Goal: Task Accomplishment & Management: Use online tool/utility

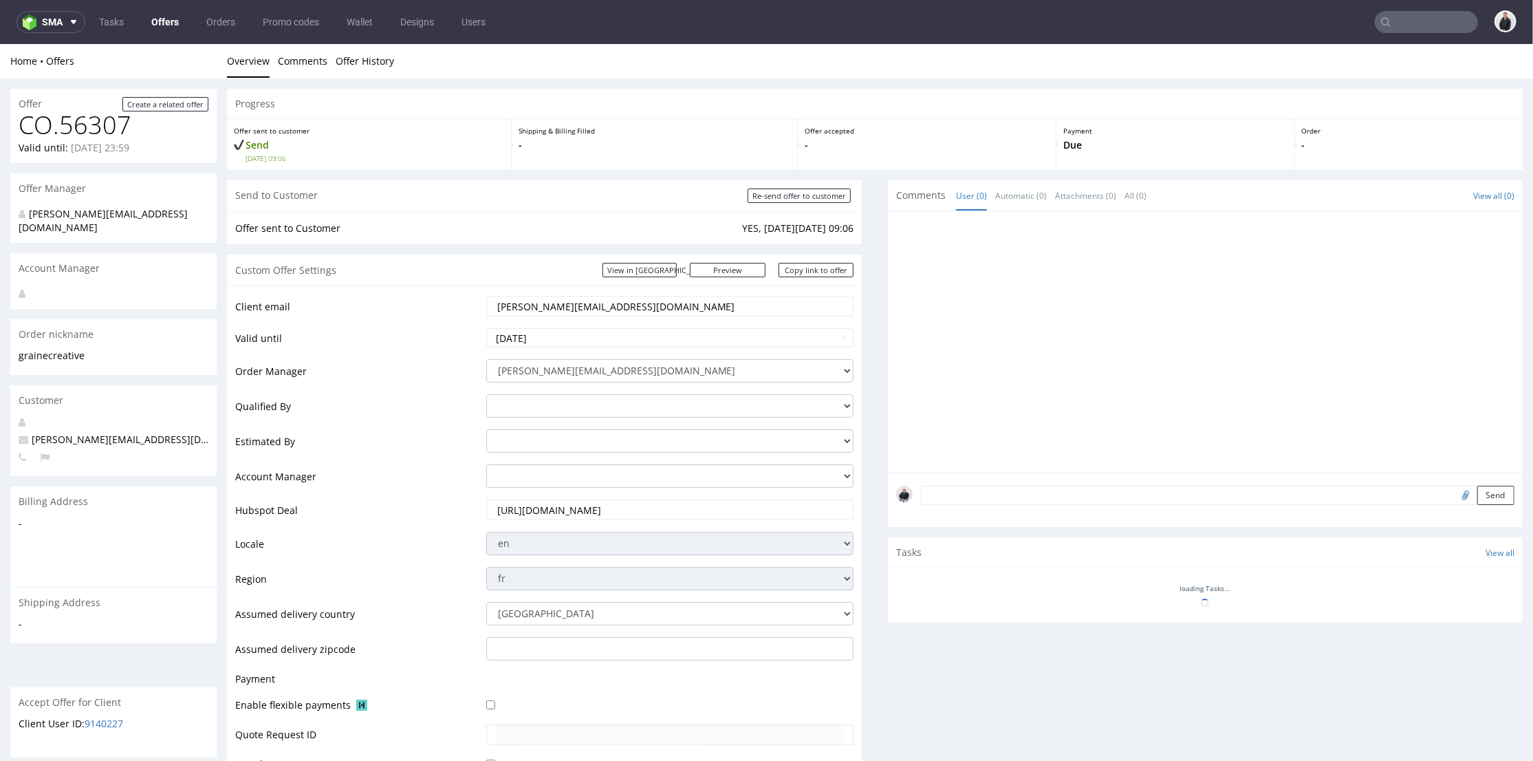
scroll to position [458, 0]
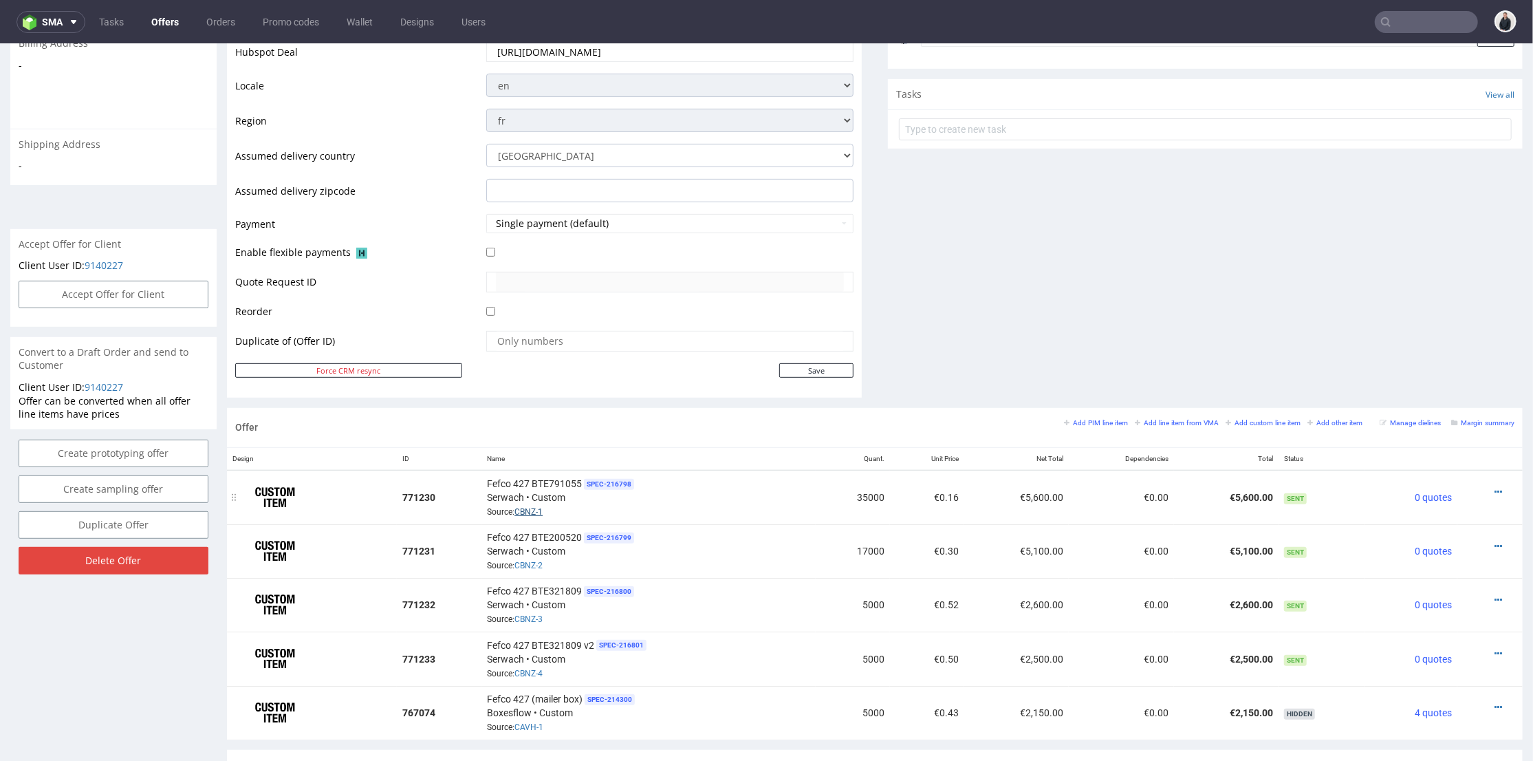
click at [534, 507] on link "CBNZ-1" at bounding box center [528, 511] width 28 height 10
click at [529, 561] on link "CBNZ-2" at bounding box center [528, 565] width 28 height 10
click at [537, 668] on link "CBNZ-4" at bounding box center [528, 673] width 28 height 10
drag, startPoint x: 591, startPoint y: 636, endPoint x: 530, endPoint y: 636, distance: 60.5
click at [530, 636] on div "Fefco 427 BTE321809 v2 SPEC- 216801 Serwach • Custom Source: CBNZ-4" at bounding box center [648, 657] width 323 height 43
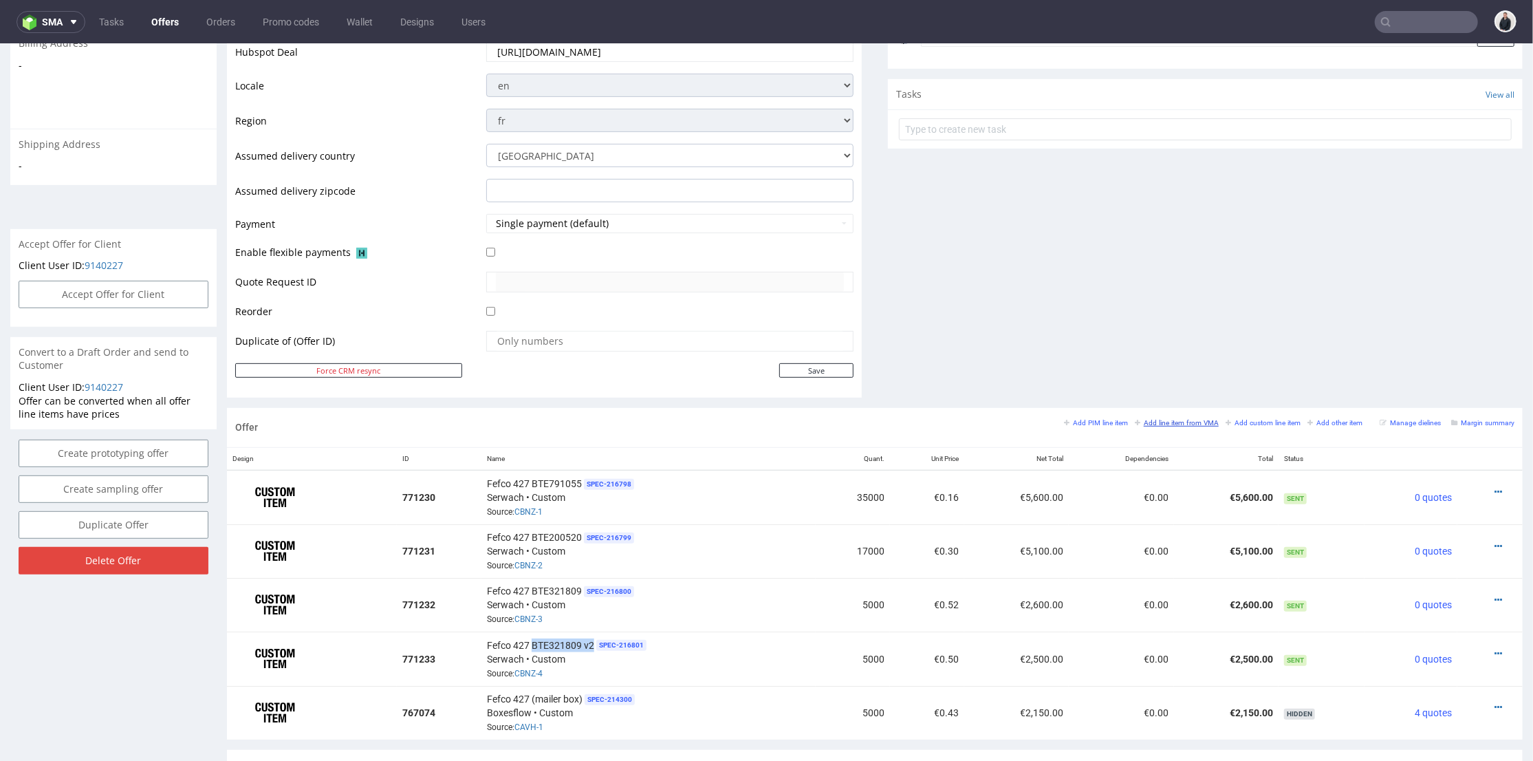
copy span "BTE321809 v2"
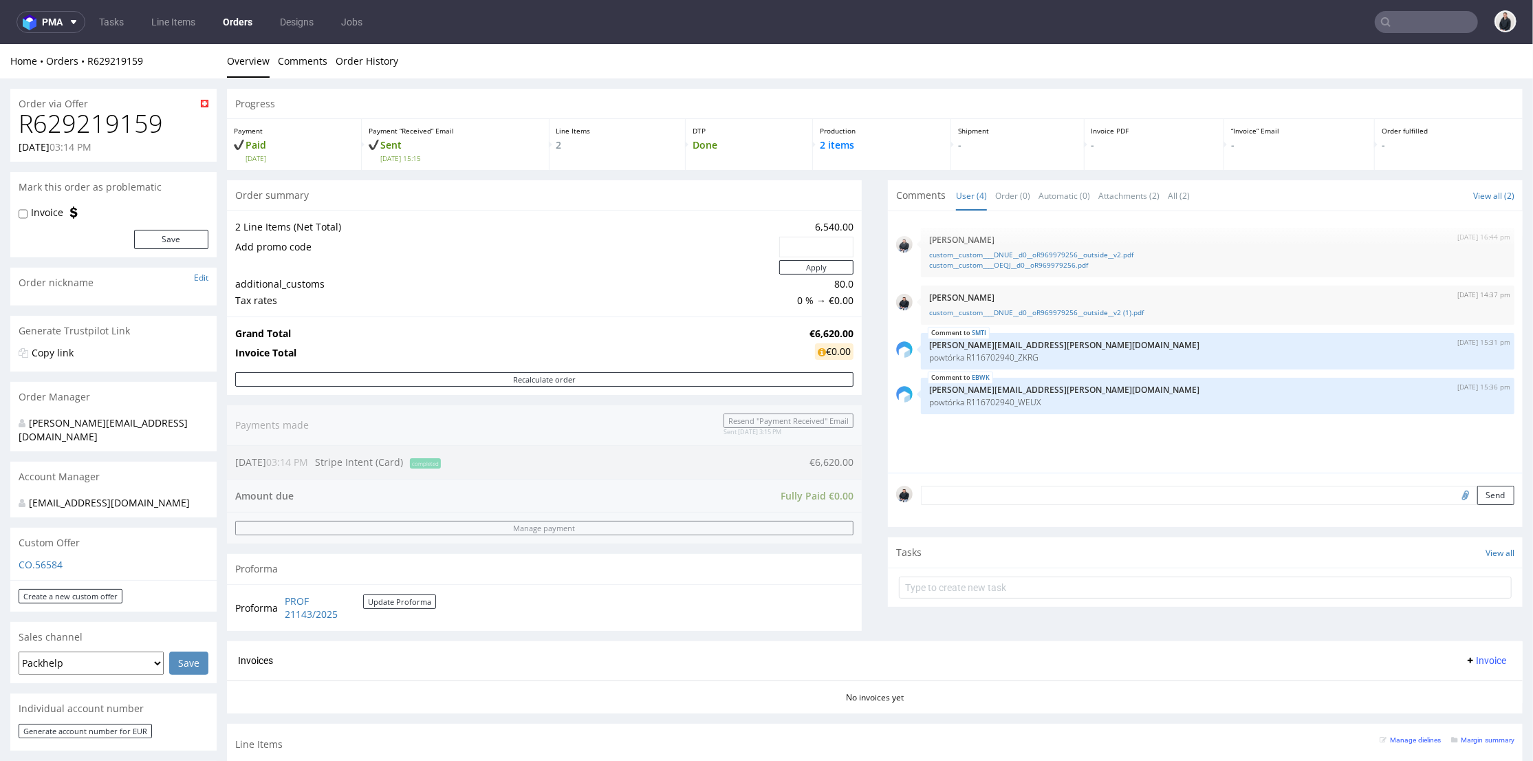
scroll to position [229, 0]
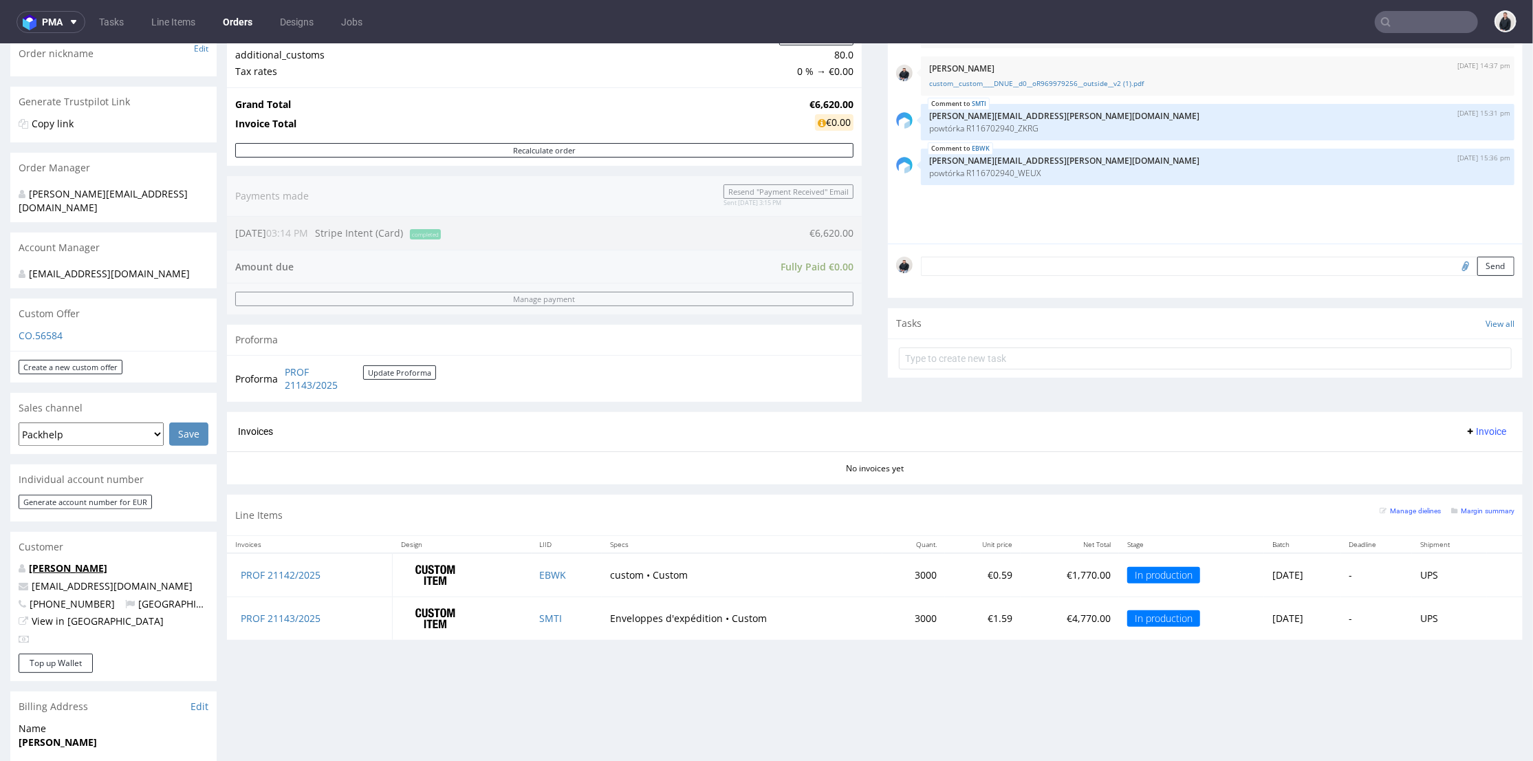
click at [85, 567] on link "[PERSON_NAME]" at bounding box center [68, 567] width 78 height 13
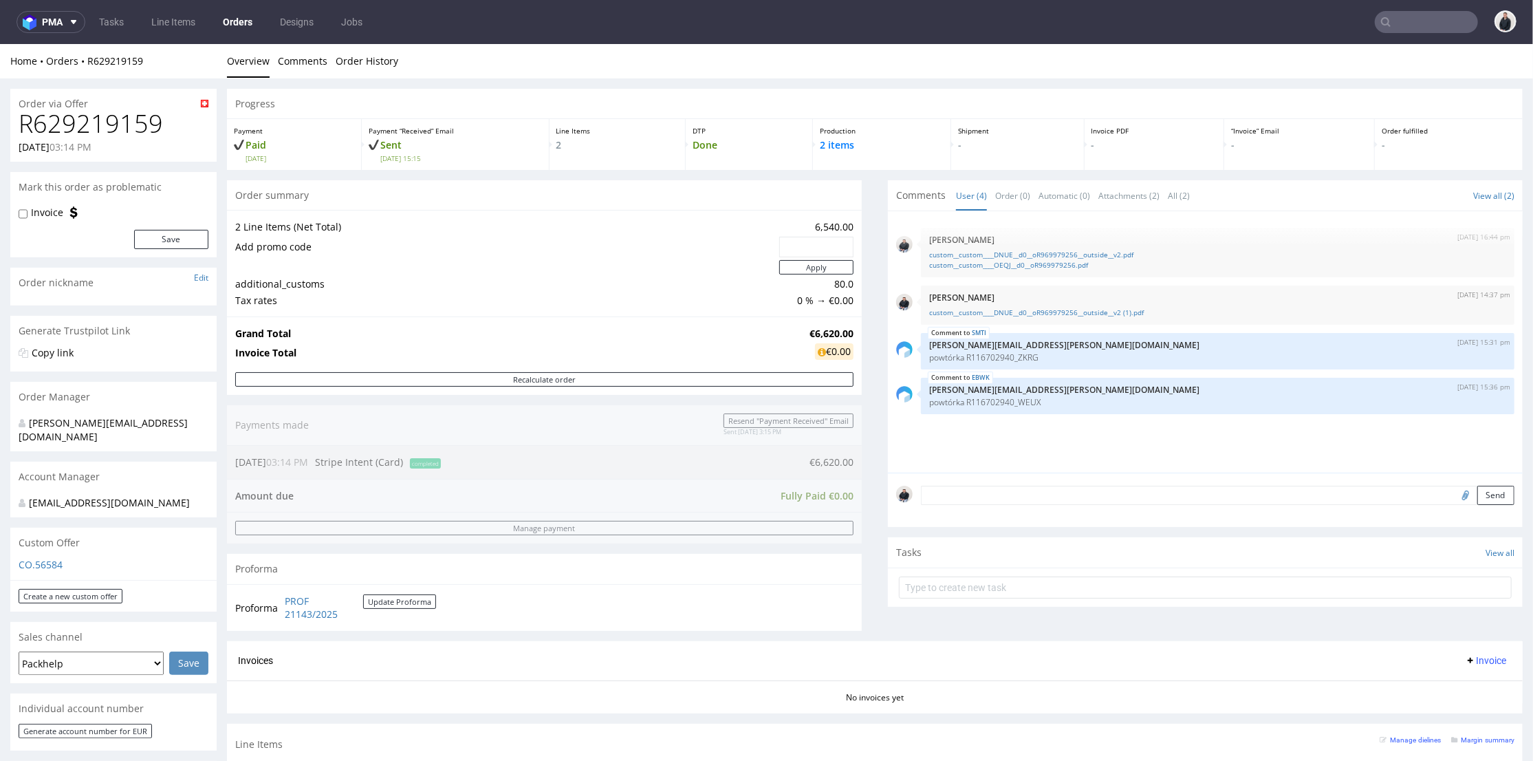
scroll to position [382, 0]
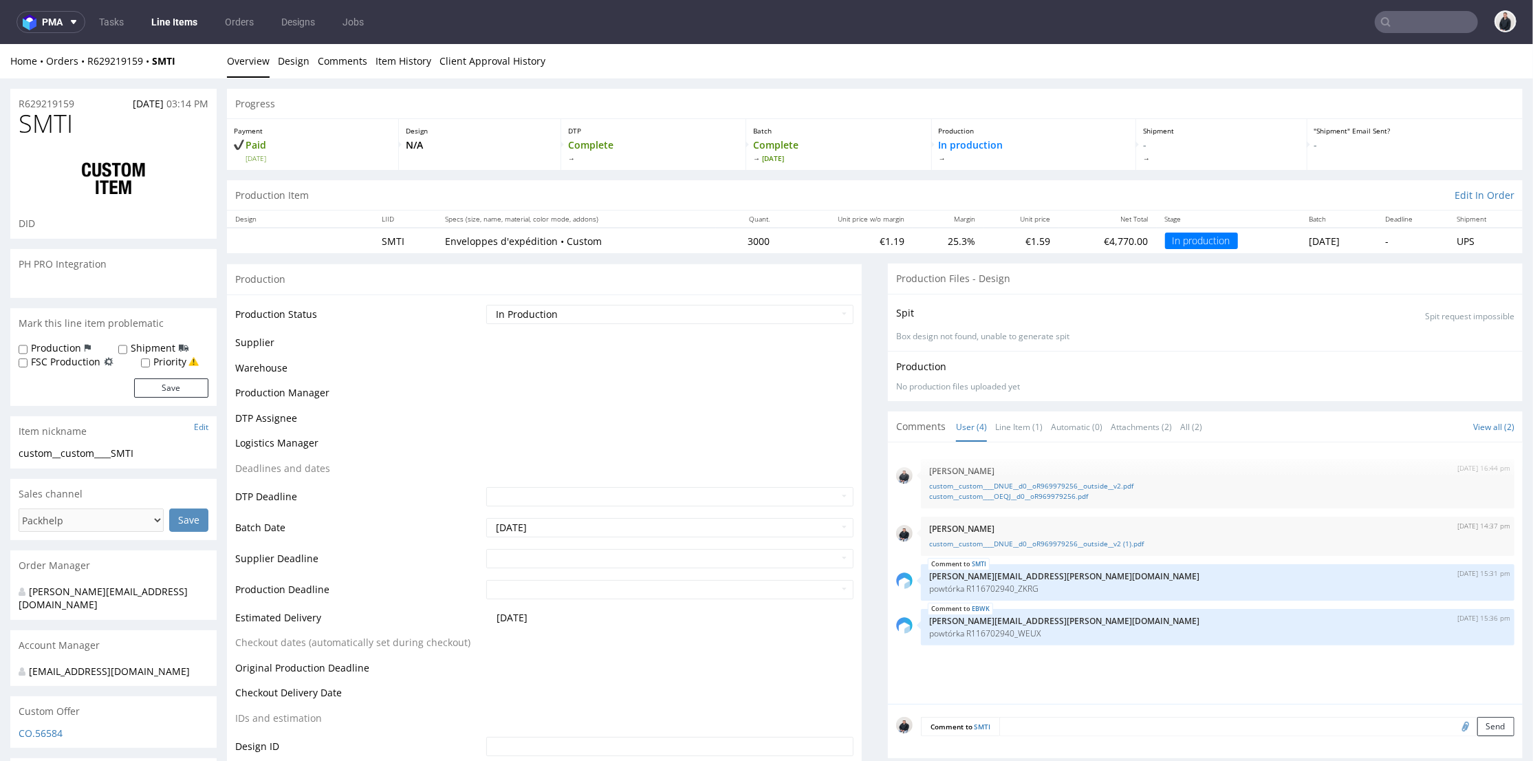
scroll to position [229, 0]
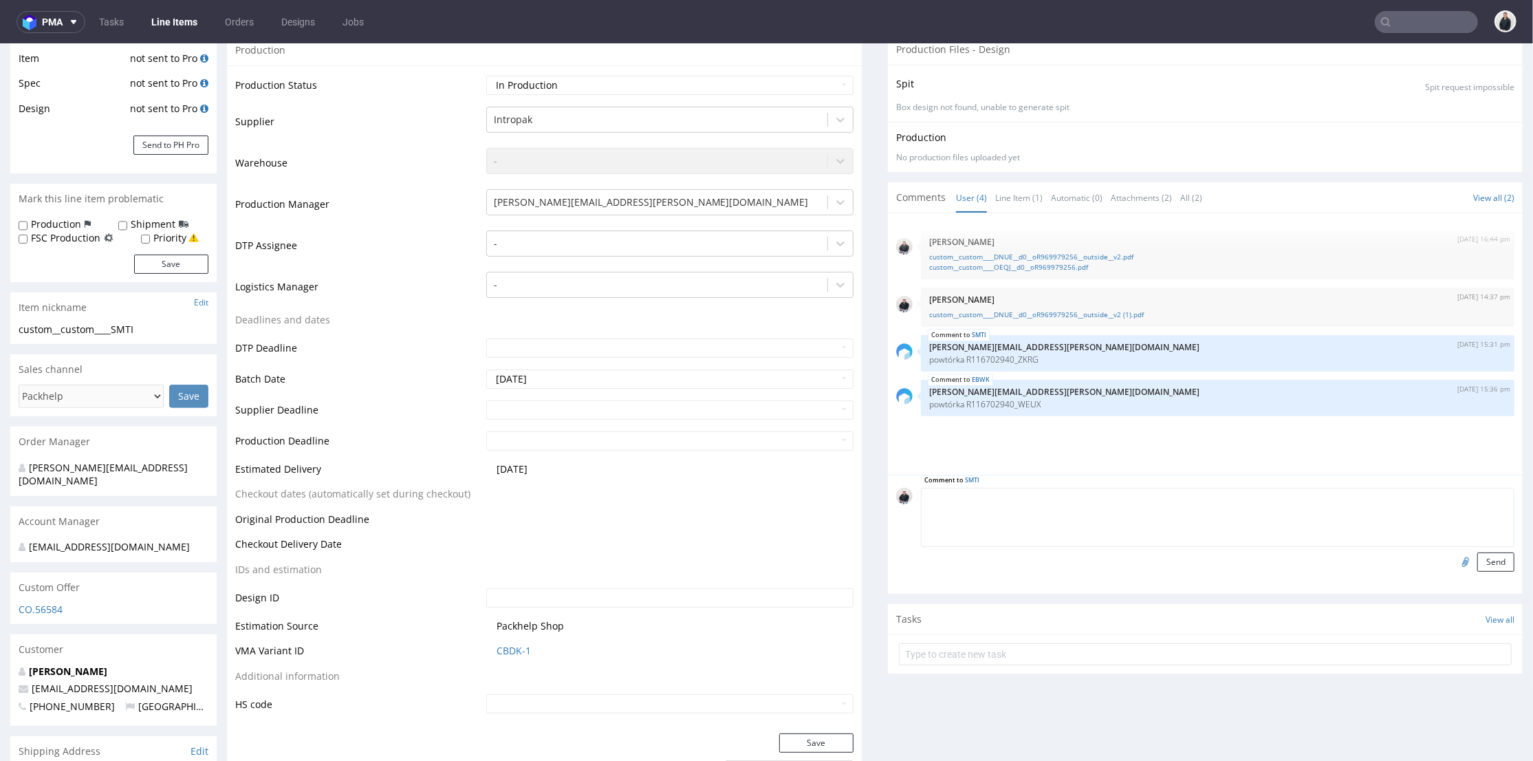
click at [1078, 508] on textarea at bounding box center [1218, 516] width 594 height 59
type textarea "Zmodyfikowana wersja (inny tekst delikatnie)"
click at [1454, 559] on input "file" at bounding box center [1463, 561] width 19 height 18
type input "C:\fakepath\custom__custom____DNUE__d0__oR969979256__outside__v2 (2).pdf"
click at [1477, 552] on button "Send" at bounding box center [1495, 561] width 37 height 19
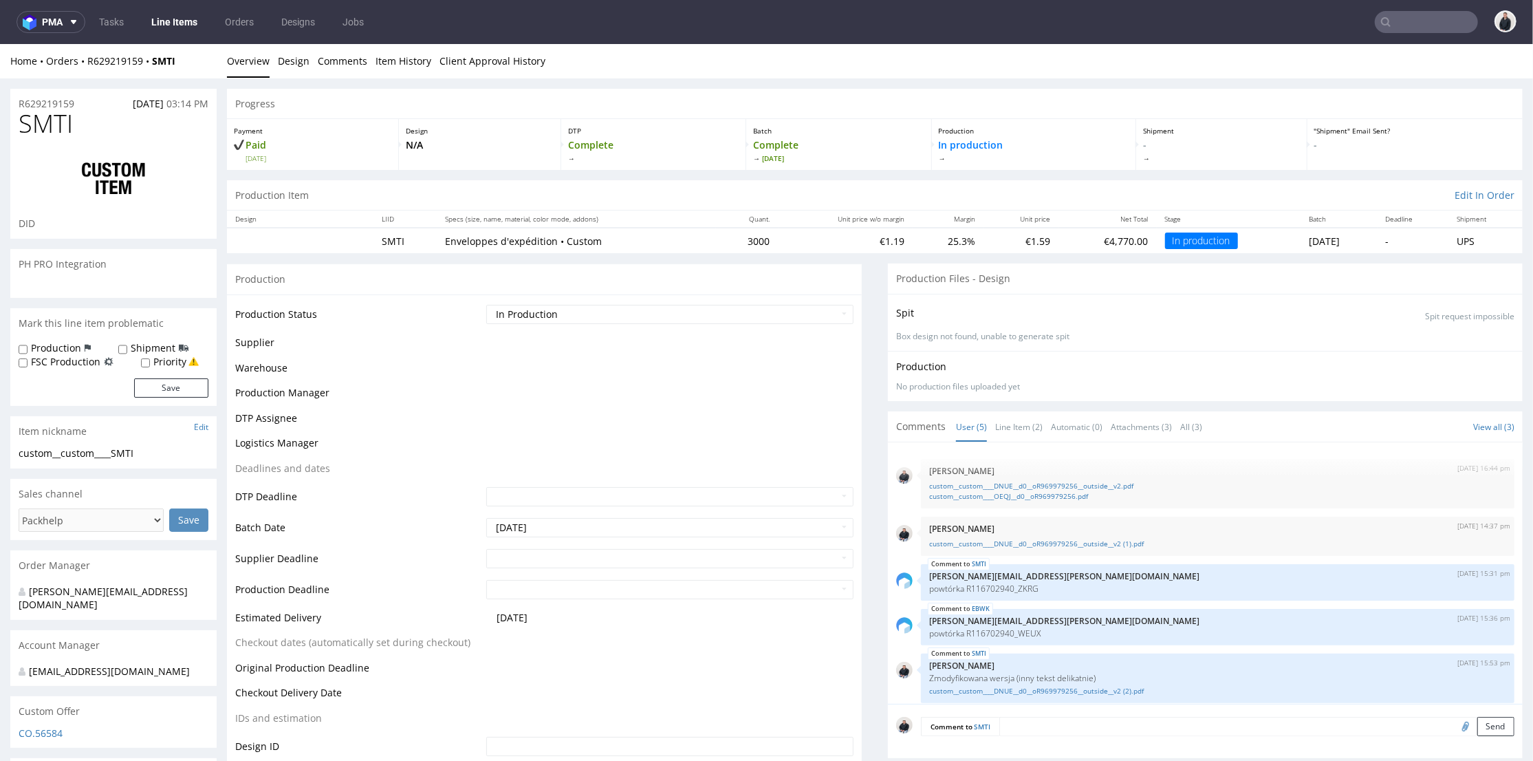
scroll to position [7, 0]
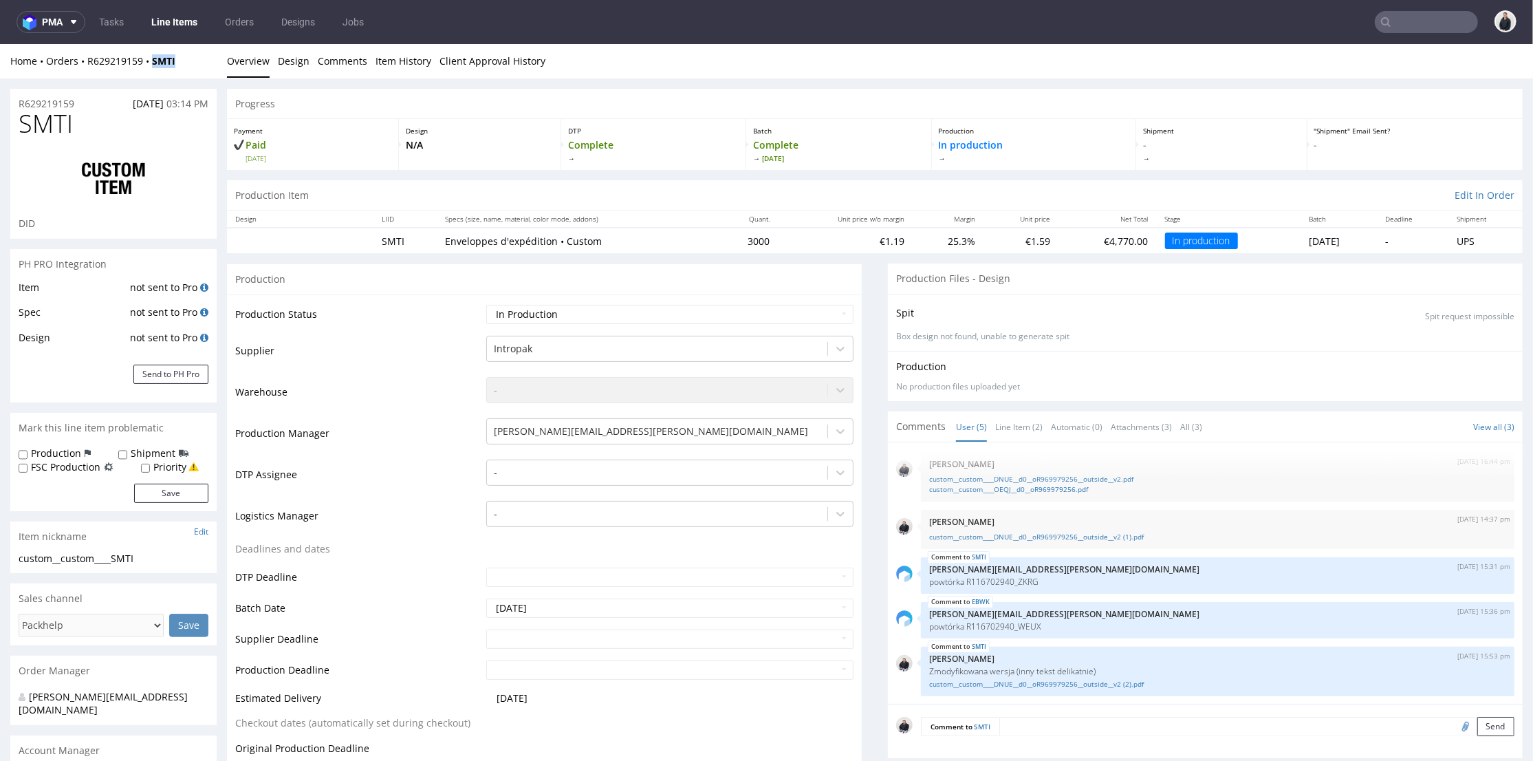
drag, startPoint x: 162, startPoint y: 61, endPoint x: 190, endPoint y: 45, distance: 32.0
click at [151, 60] on div "Home Orders R629219159 SMTI" at bounding box center [113, 61] width 206 height 14
copy strong "SMTI"
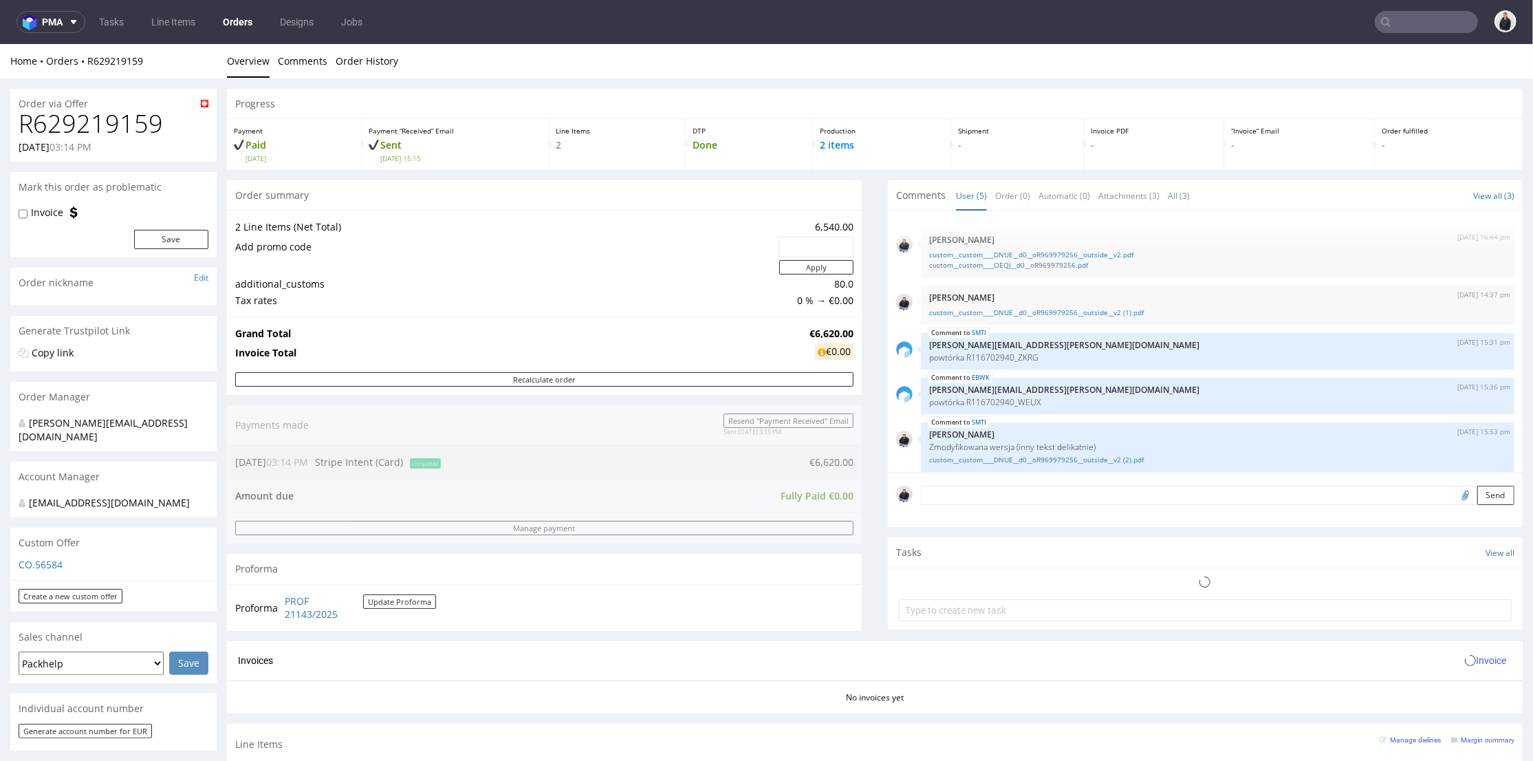
scroll to position [7, 0]
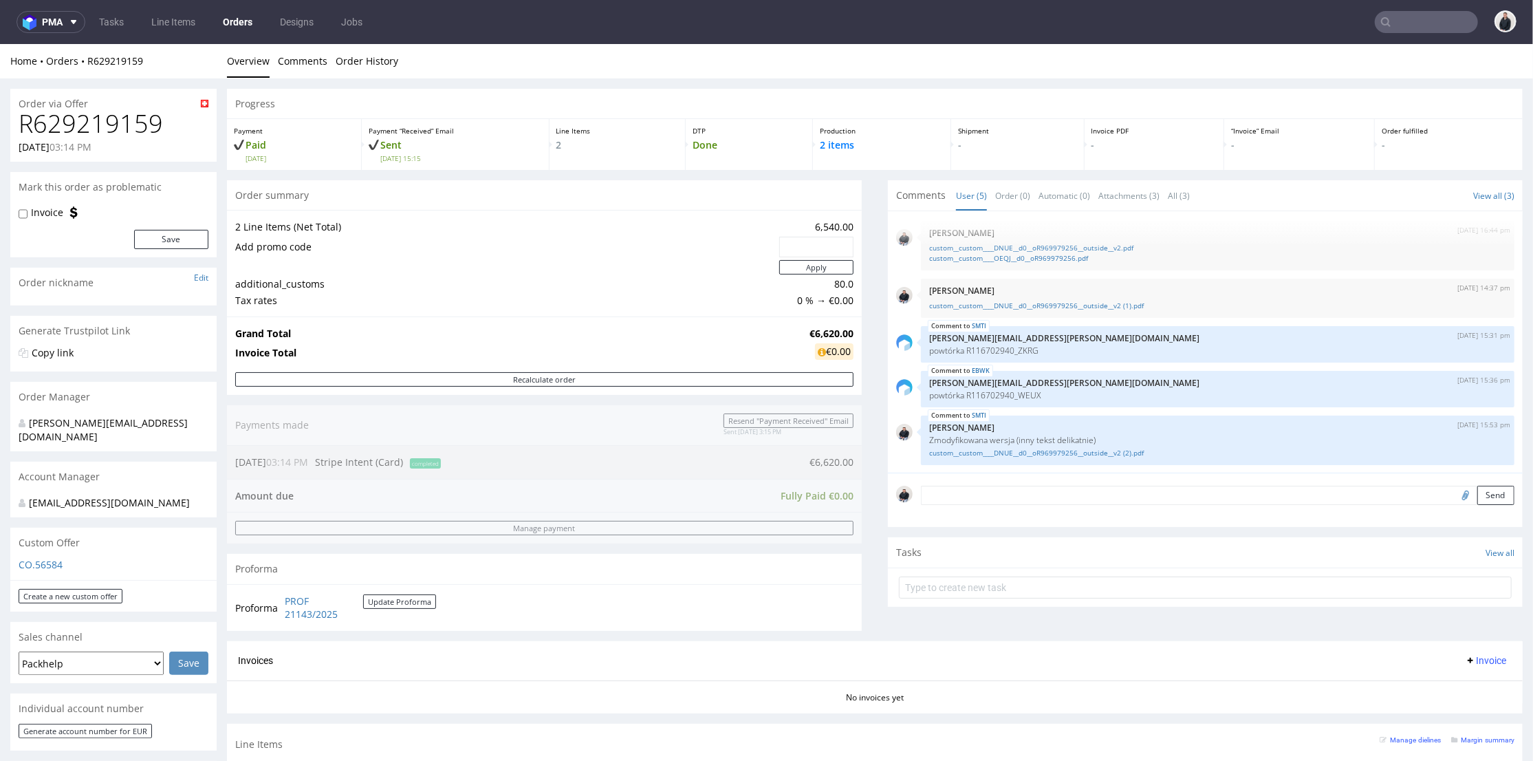
click at [113, 116] on h1 "R629219159" at bounding box center [114, 123] width 190 height 28
drag, startPoint x: 113, startPoint y: 116, endPoint x: 431, endPoint y: 44, distance: 325.2
click at [113, 116] on h1 "R629219159" at bounding box center [114, 123] width 190 height 28
copy h1 "R629219159"
drag, startPoint x: 796, startPoint y: 329, endPoint x: 771, endPoint y: 45, distance: 285.2
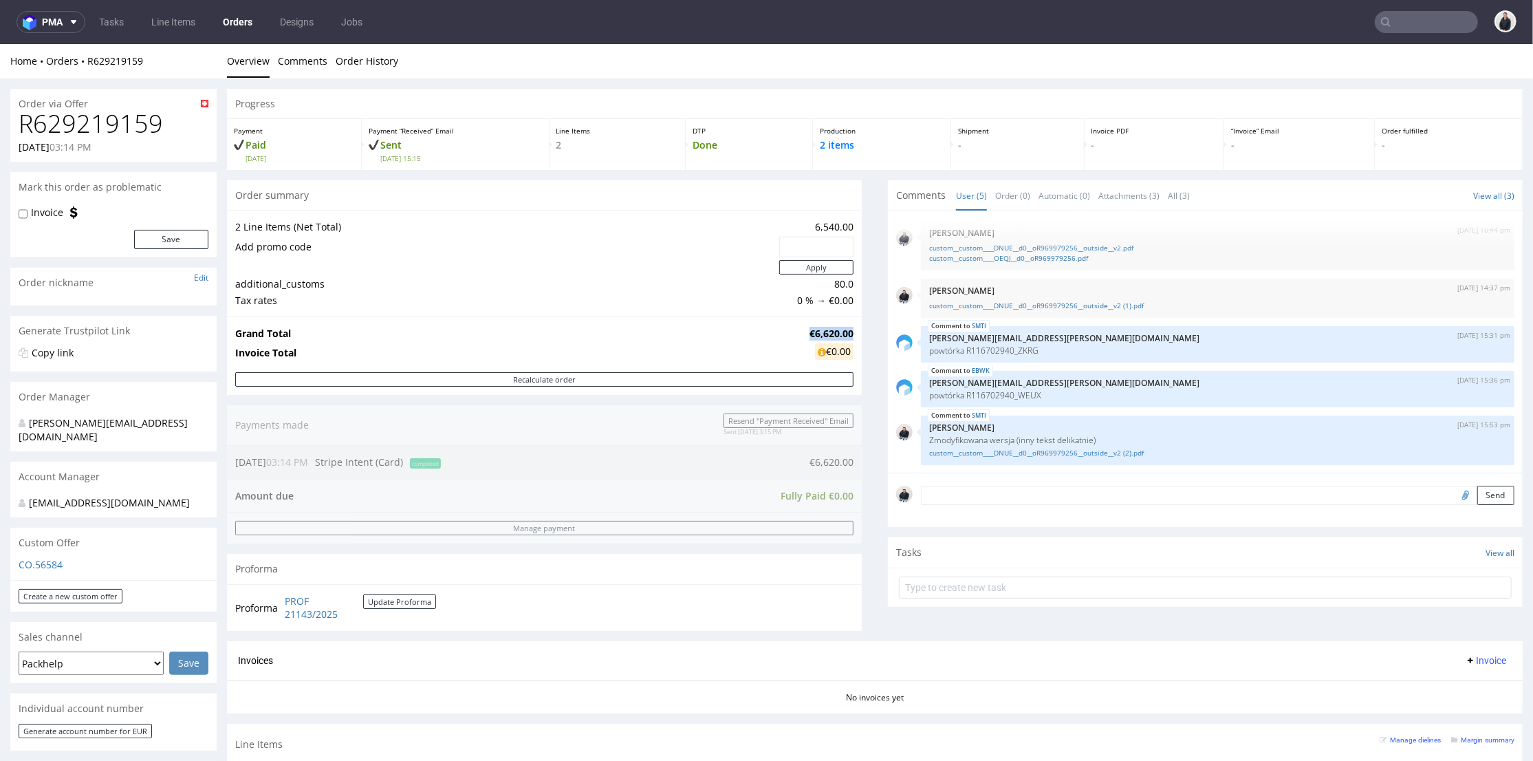
click at [843, 327] on td "€6,620.00" at bounding box center [829, 333] width 47 height 17
copy strong "€6,620.00"
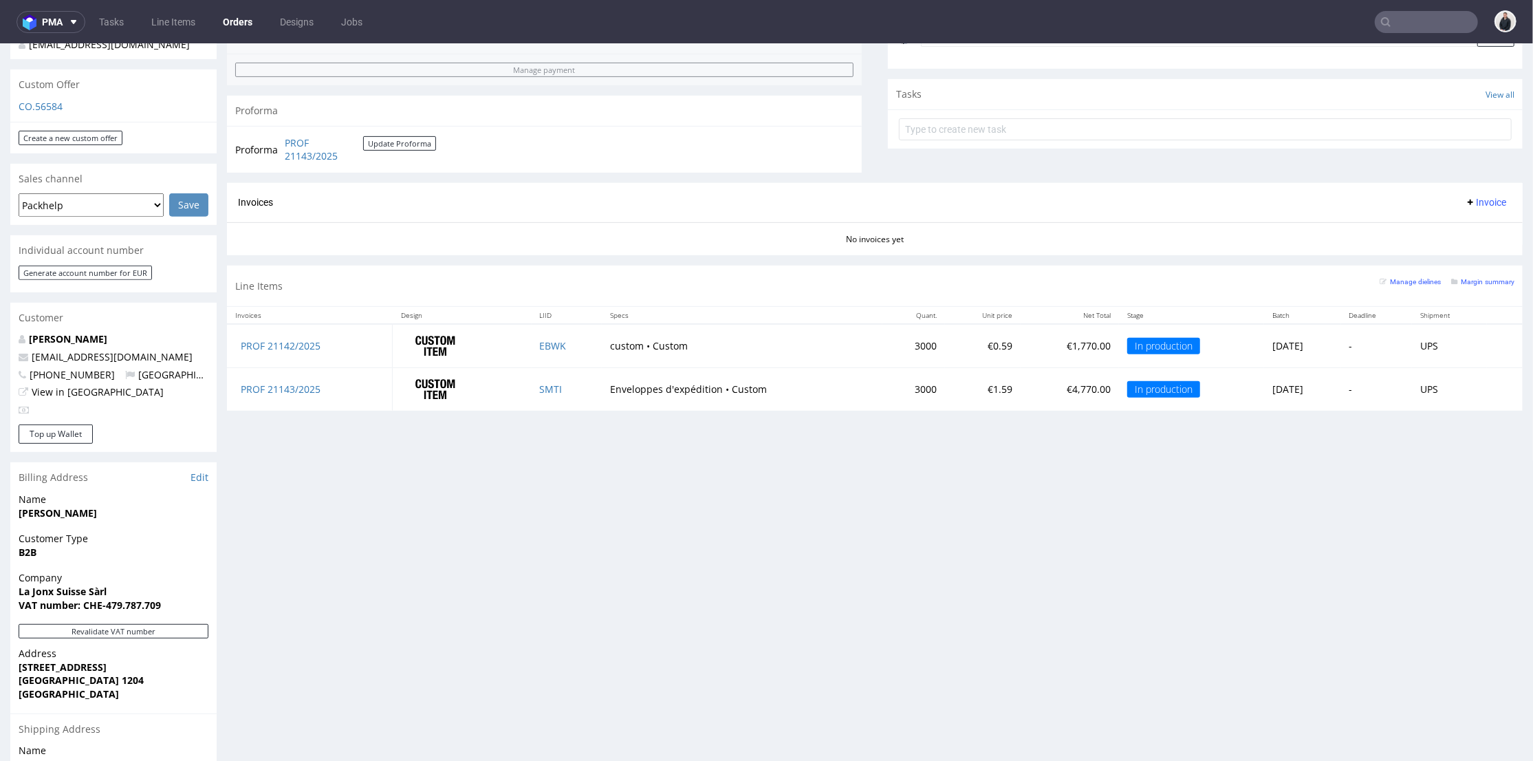
scroll to position [0, 0]
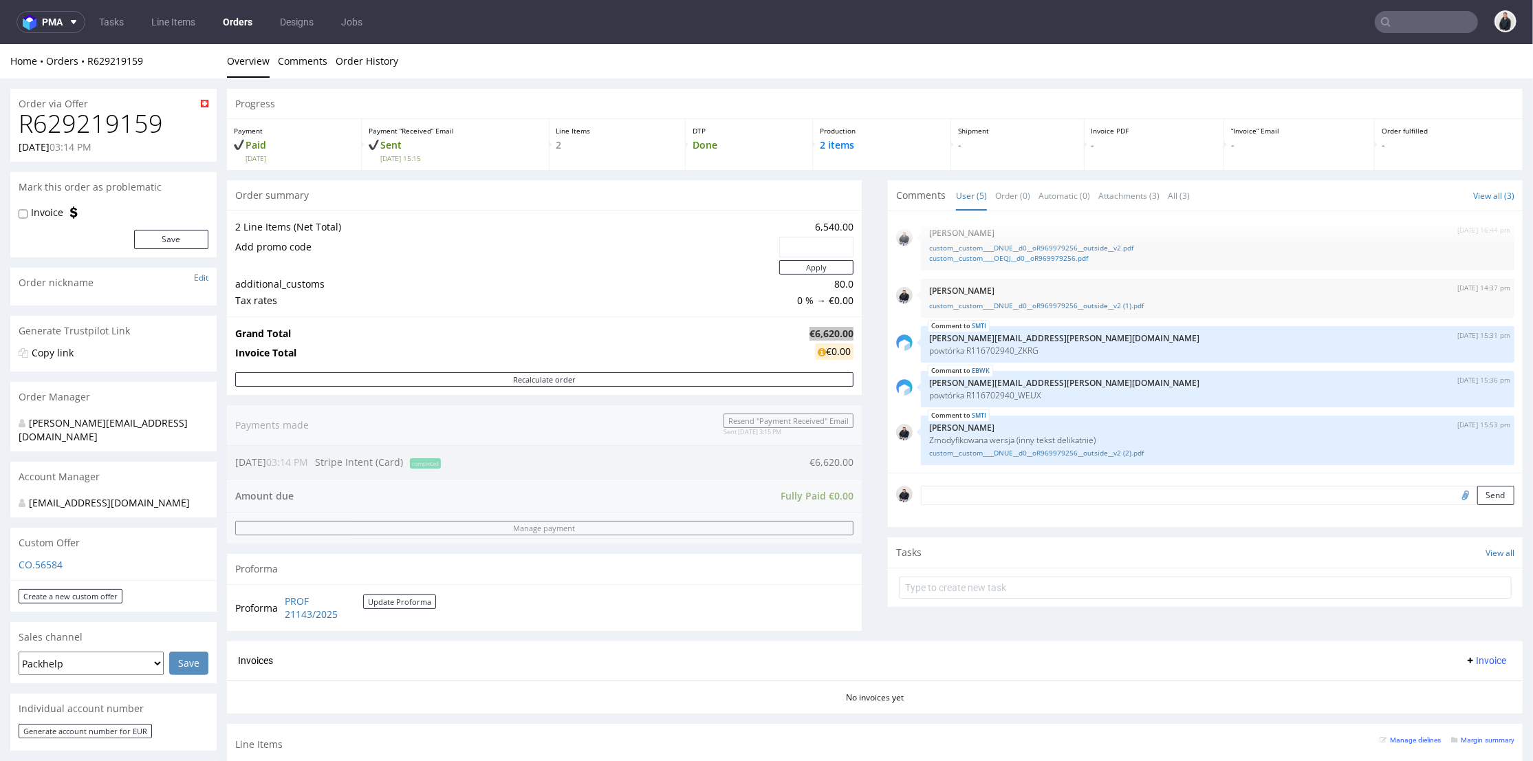
click at [85, 13] on div "pma" at bounding box center [51, 22] width 69 height 22
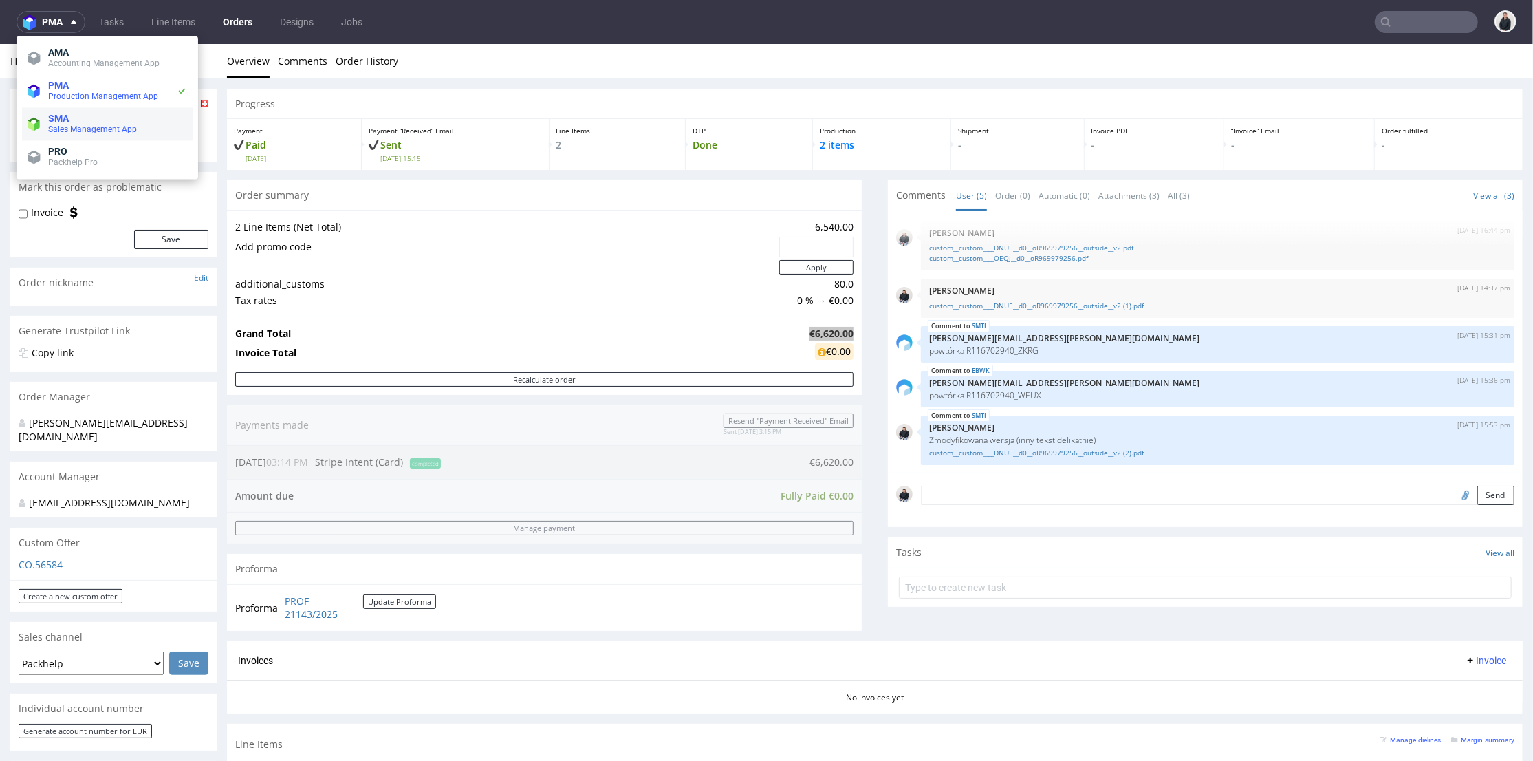
click at [79, 130] on span "Sales Management App" at bounding box center [92, 129] width 89 height 10
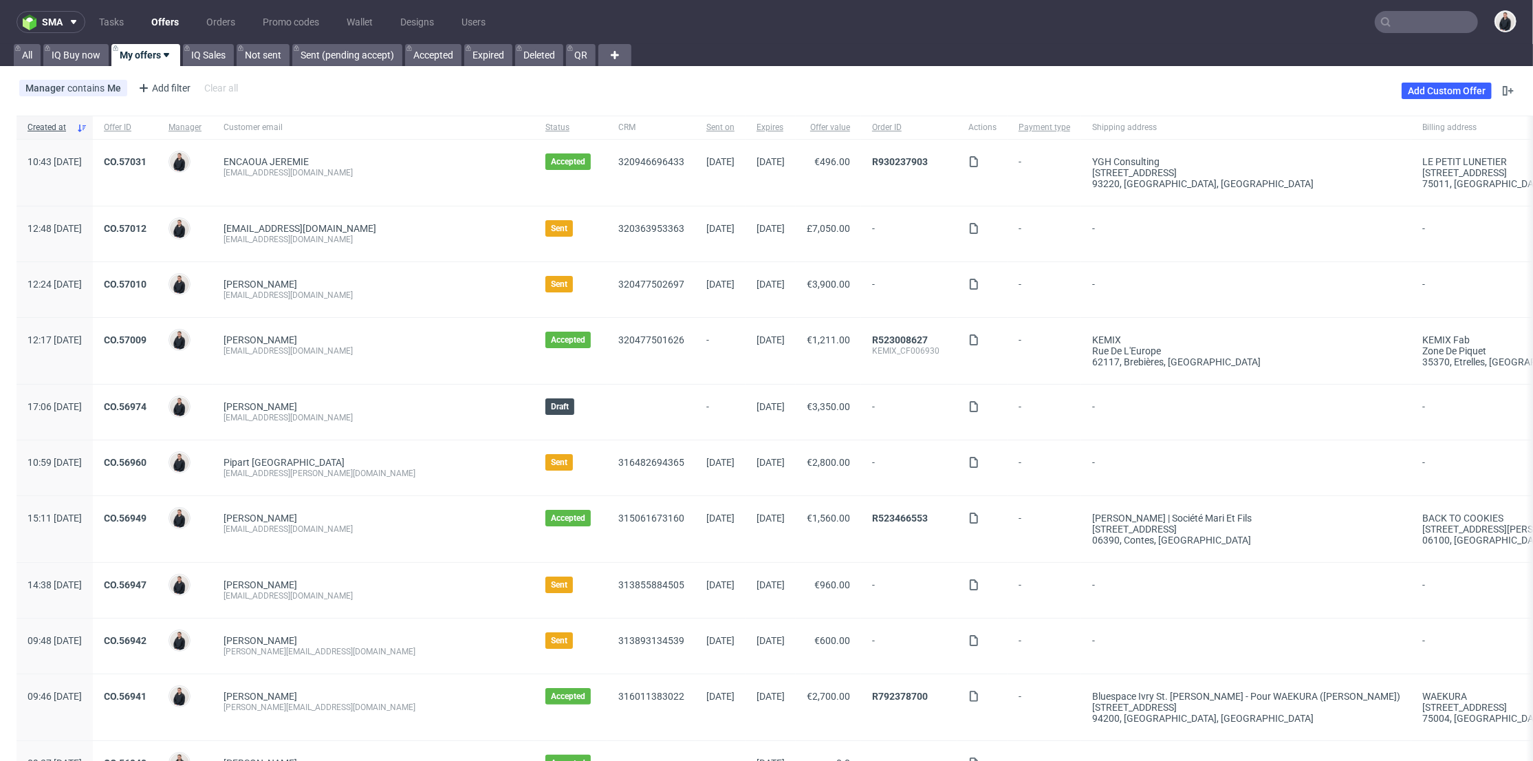
click at [173, 17] on link "Offers" at bounding box center [165, 22] width 44 height 22
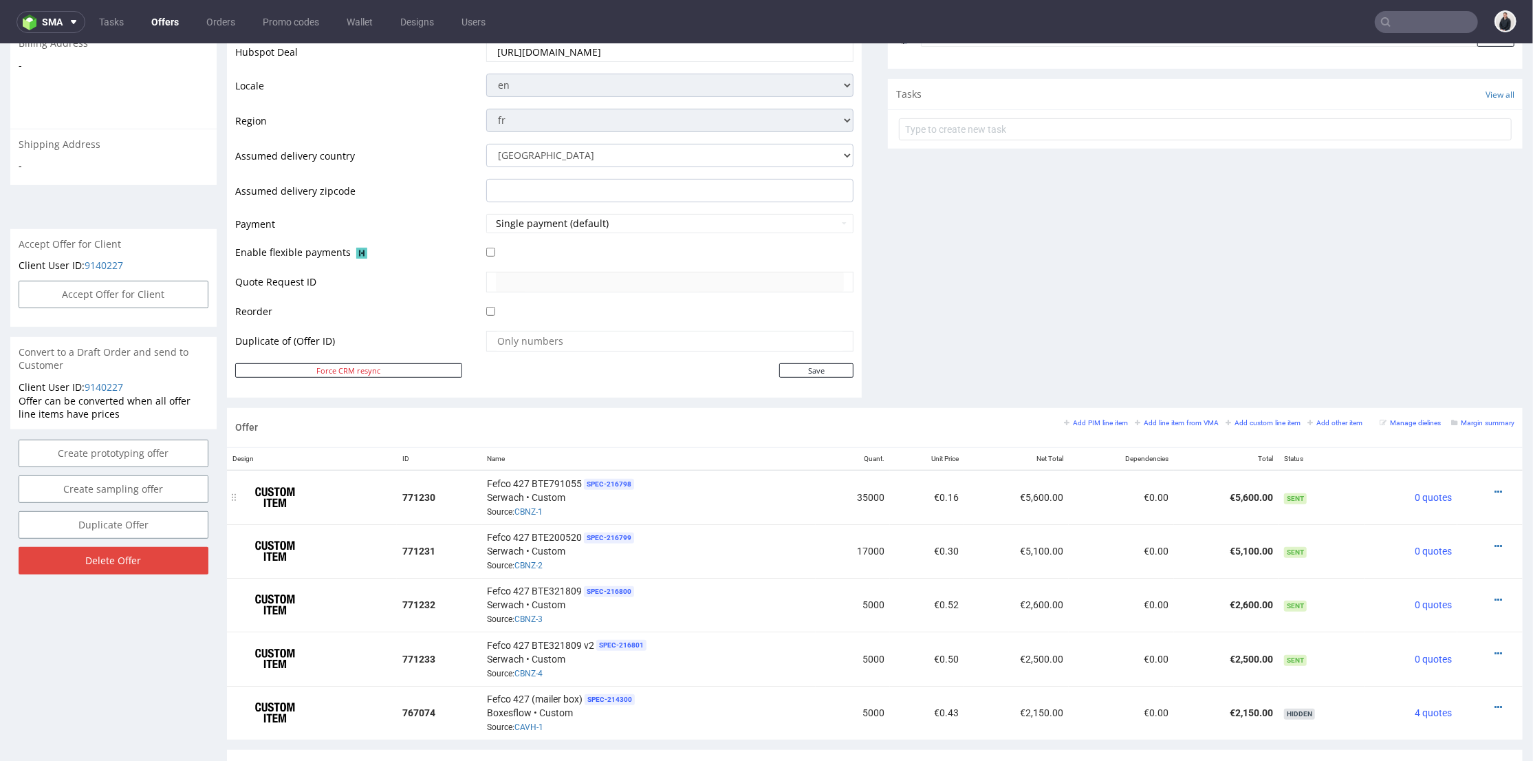
scroll to position [534, 0]
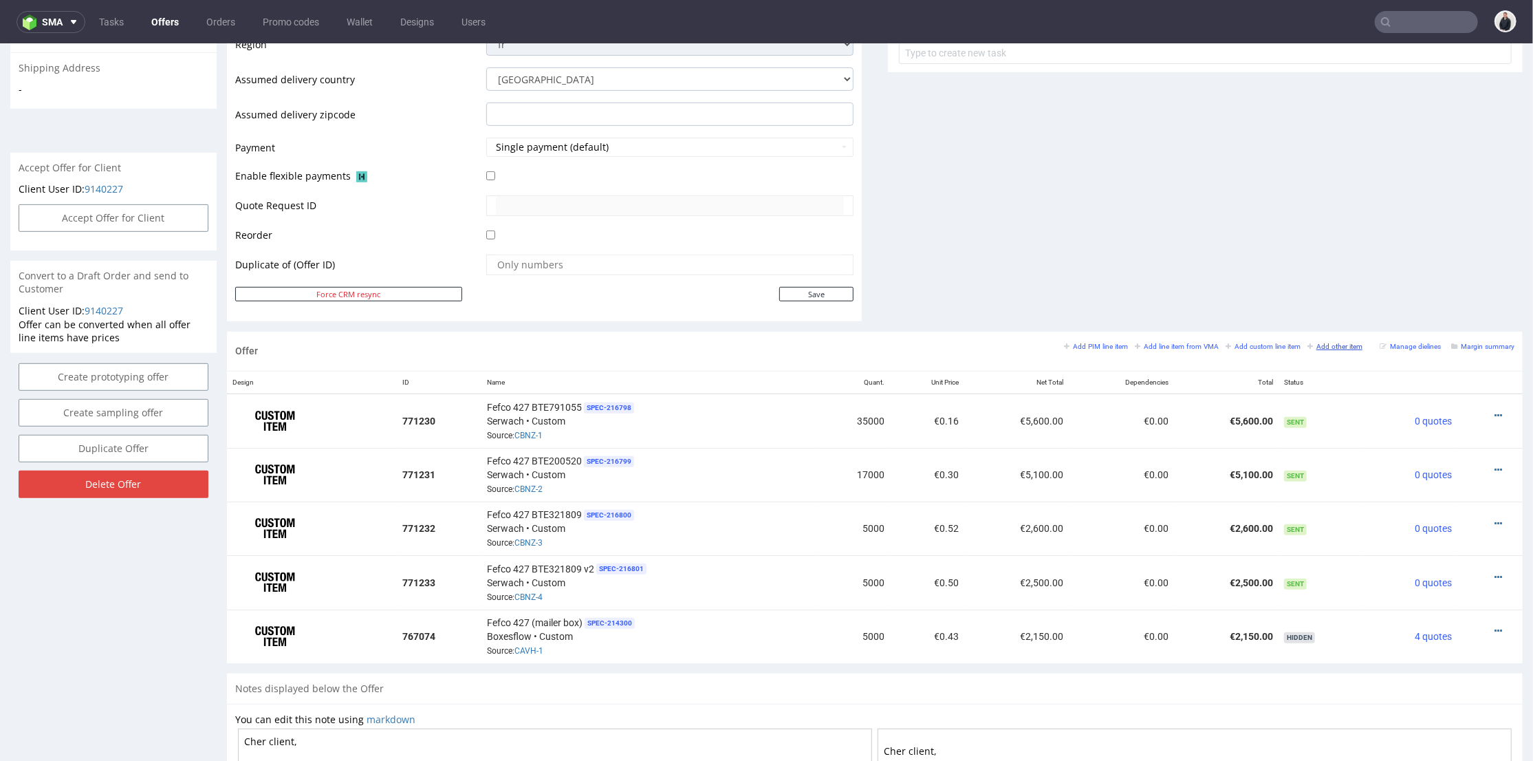
click at [1314, 346] on small "Add other item" at bounding box center [1335, 346] width 55 height 8
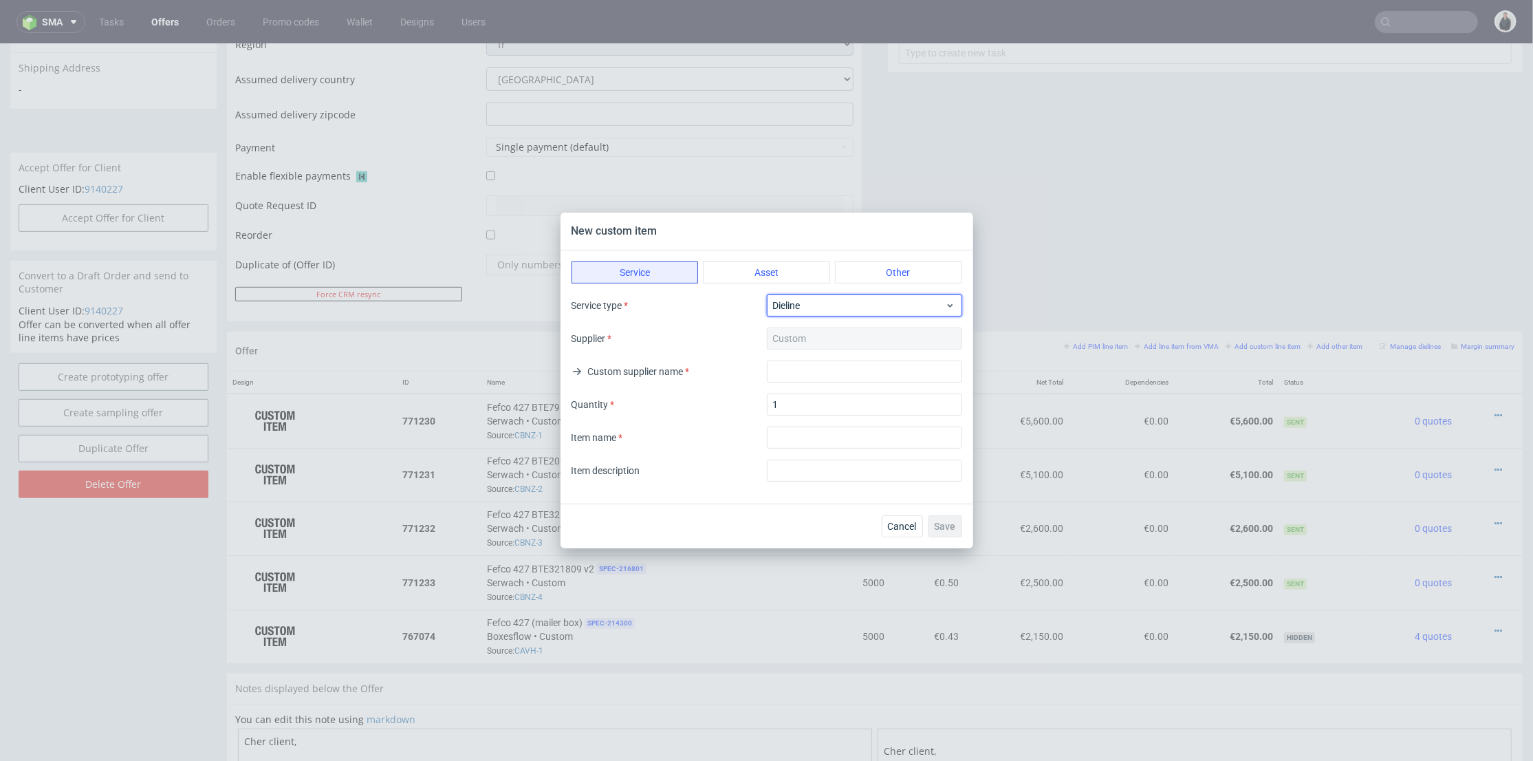
drag, startPoint x: 808, startPoint y: 305, endPoint x: 811, endPoint y: 318, distance: 12.7
click at [809, 305] on span "Dieline" at bounding box center [859, 306] width 173 height 14
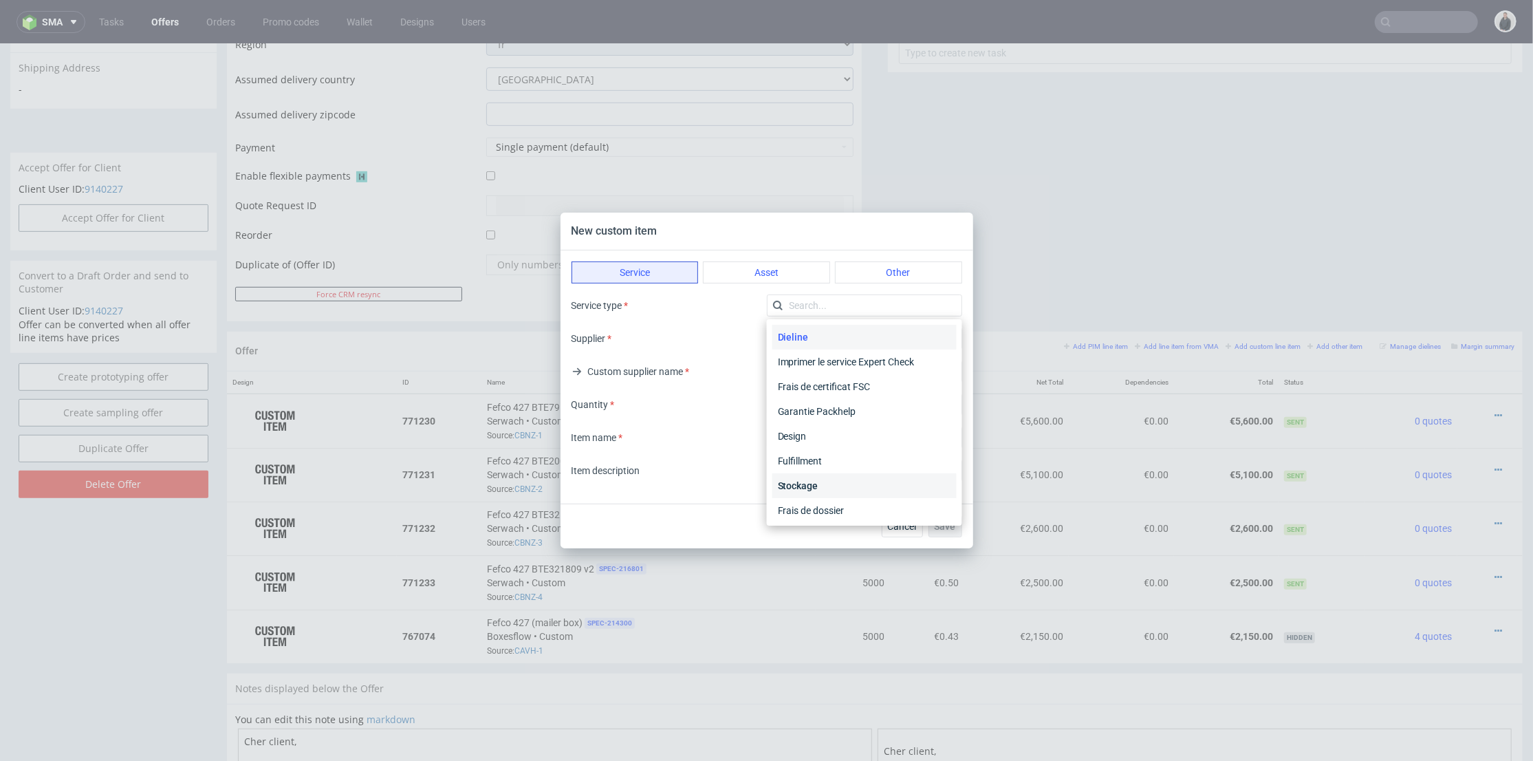
scroll to position [28, 0]
click at [833, 457] on div "Stockage" at bounding box center [864, 458] width 184 height 25
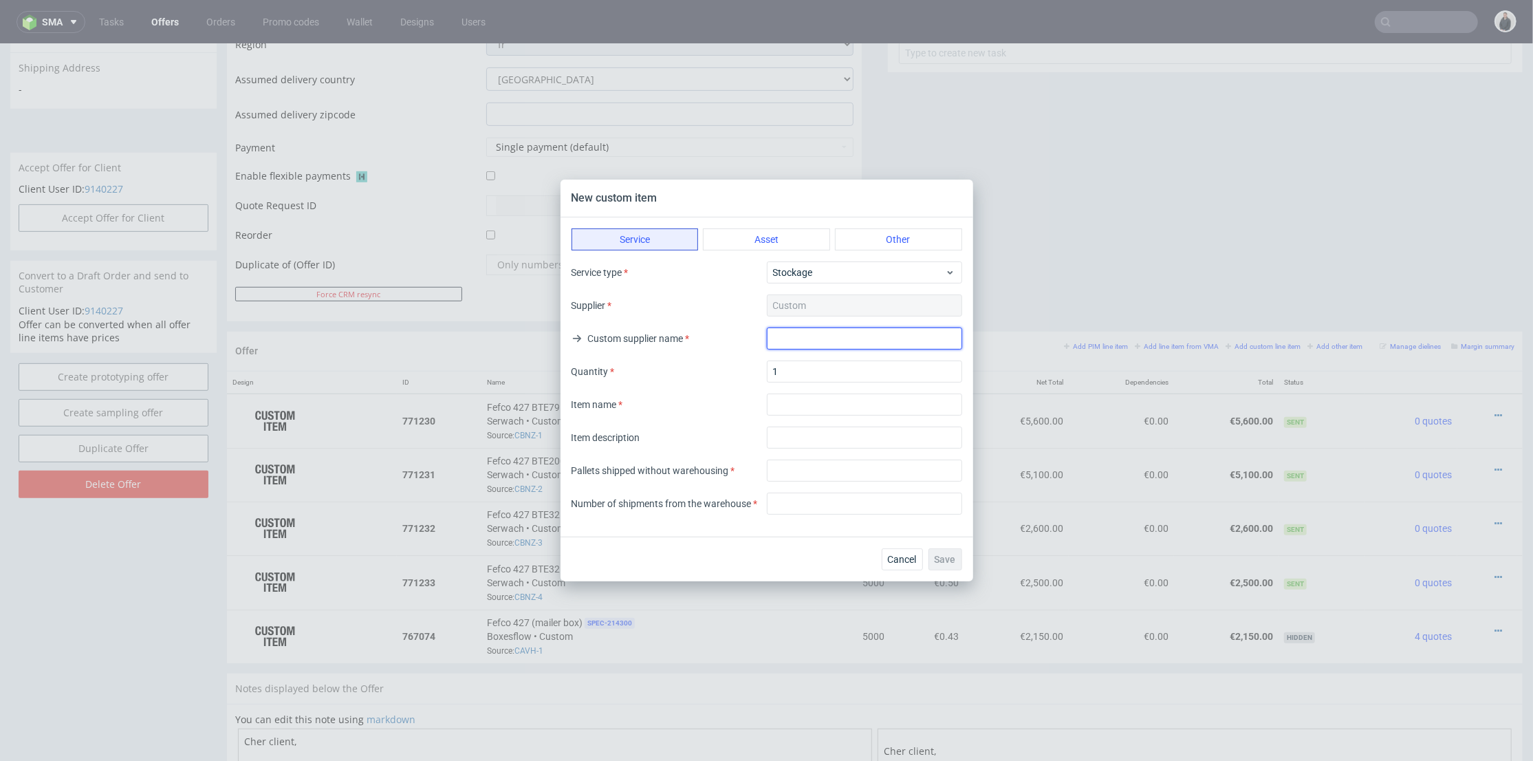
click at [821, 336] on input "text" at bounding box center [864, 338] width 195 height 22
type input "Packhelp"
click at [818, 403] on input "textarea" at bounding box center [864, 404] width 195 height 22
type input "Warehousing 6 Month"
click at [853, 443] on input "text" at bounding box center [864, 437] width 195 height 22
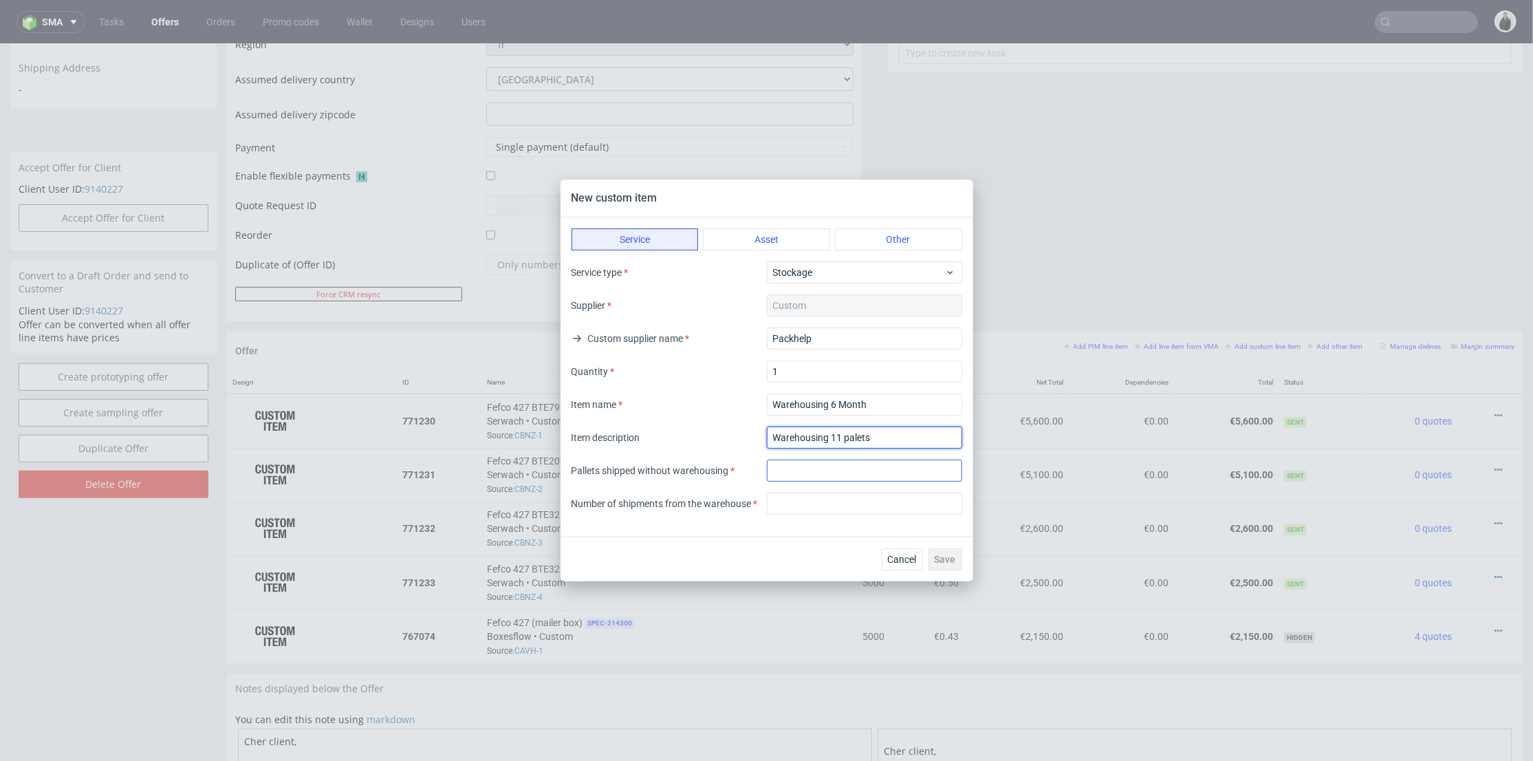
type input "Warehousing 11 palets"
click at [825, 474] on input "number" at bounding box center [864, 470] width 195 height 22
click at [823, 497] on input "number" at bounding box center [864, 503] width 195 height 22
click at [812, 475] on input "111" at bounding box center [864, 470] width 195 height 22
type input "11"
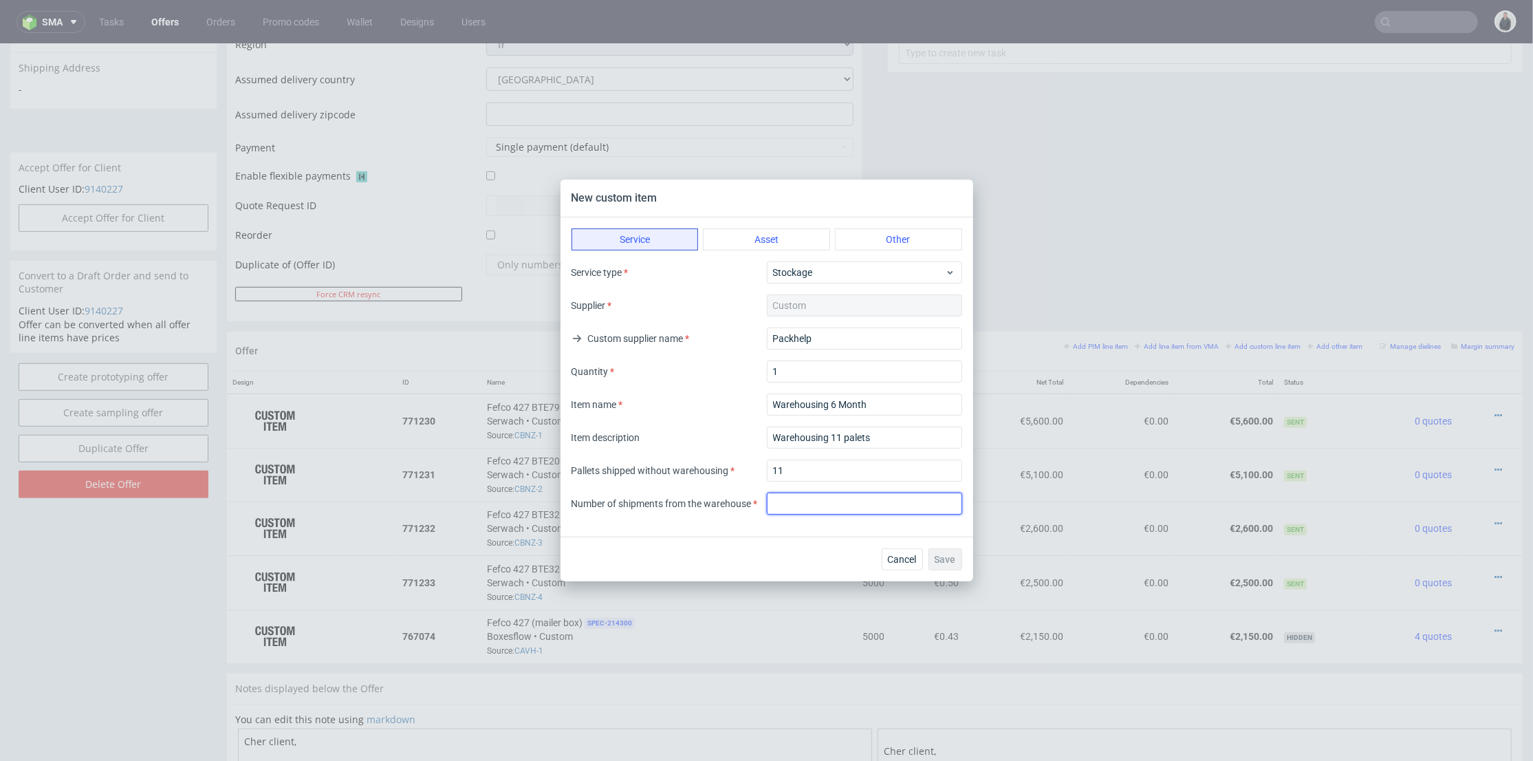
click at [806, 502] on input "number" at bounding box center [864, 503] width 195 height 22
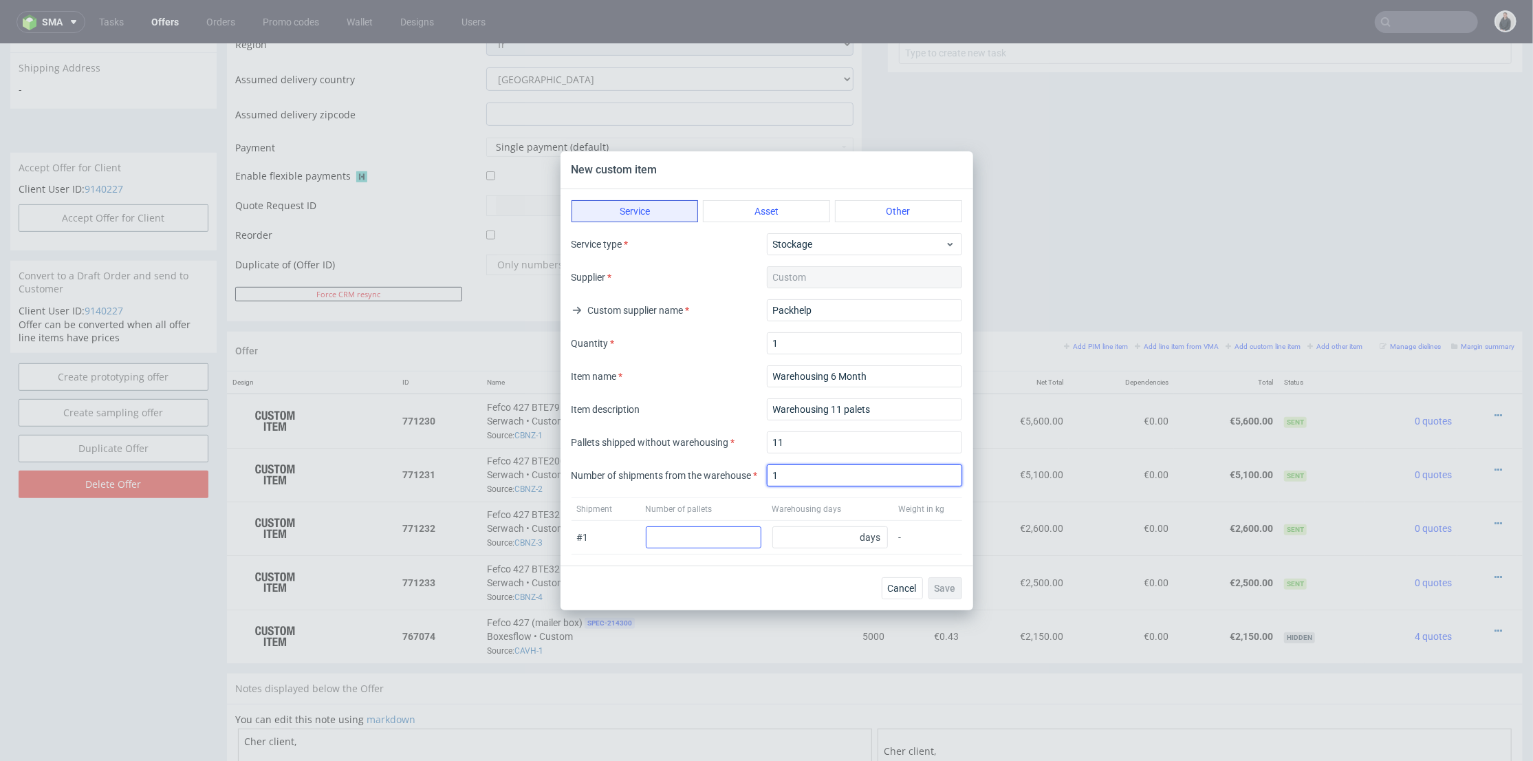
type input "1"
click at [733, 544] on input "number" at bounding box center [704, 537] width 116 height 22
type input "11"
click at [817, 540] on input "number" at bounding box center [830, 537] width 116 height 22
type input "180"
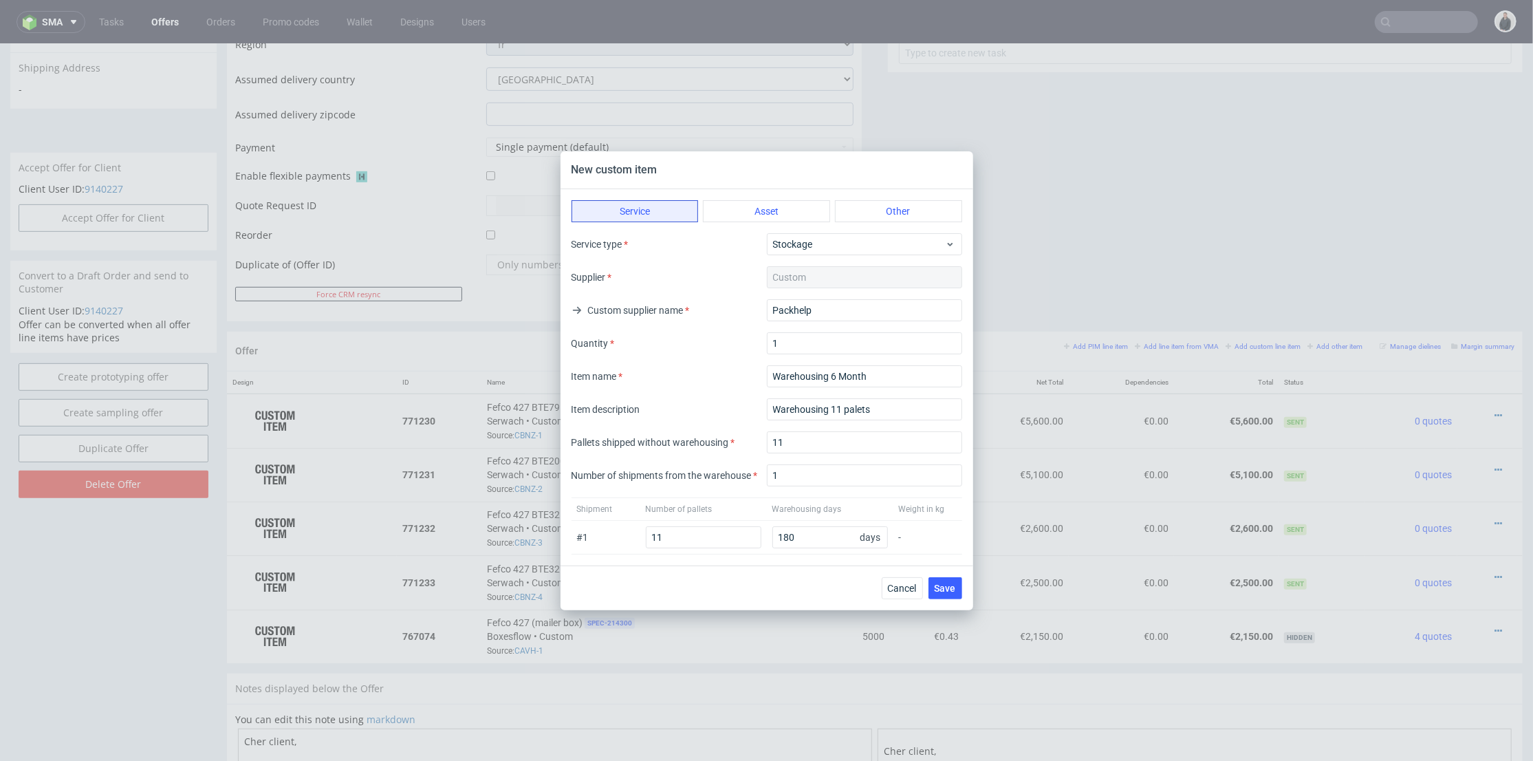
click at [812, 561] on div "Service Asset Other Service type Stockage Supplier Custom Custom supplier name …" at bounding box center [767, 377] width 413 height 376
click at [938, 583] on span "Save" at bounding box center [945, 588] width 21 height 10
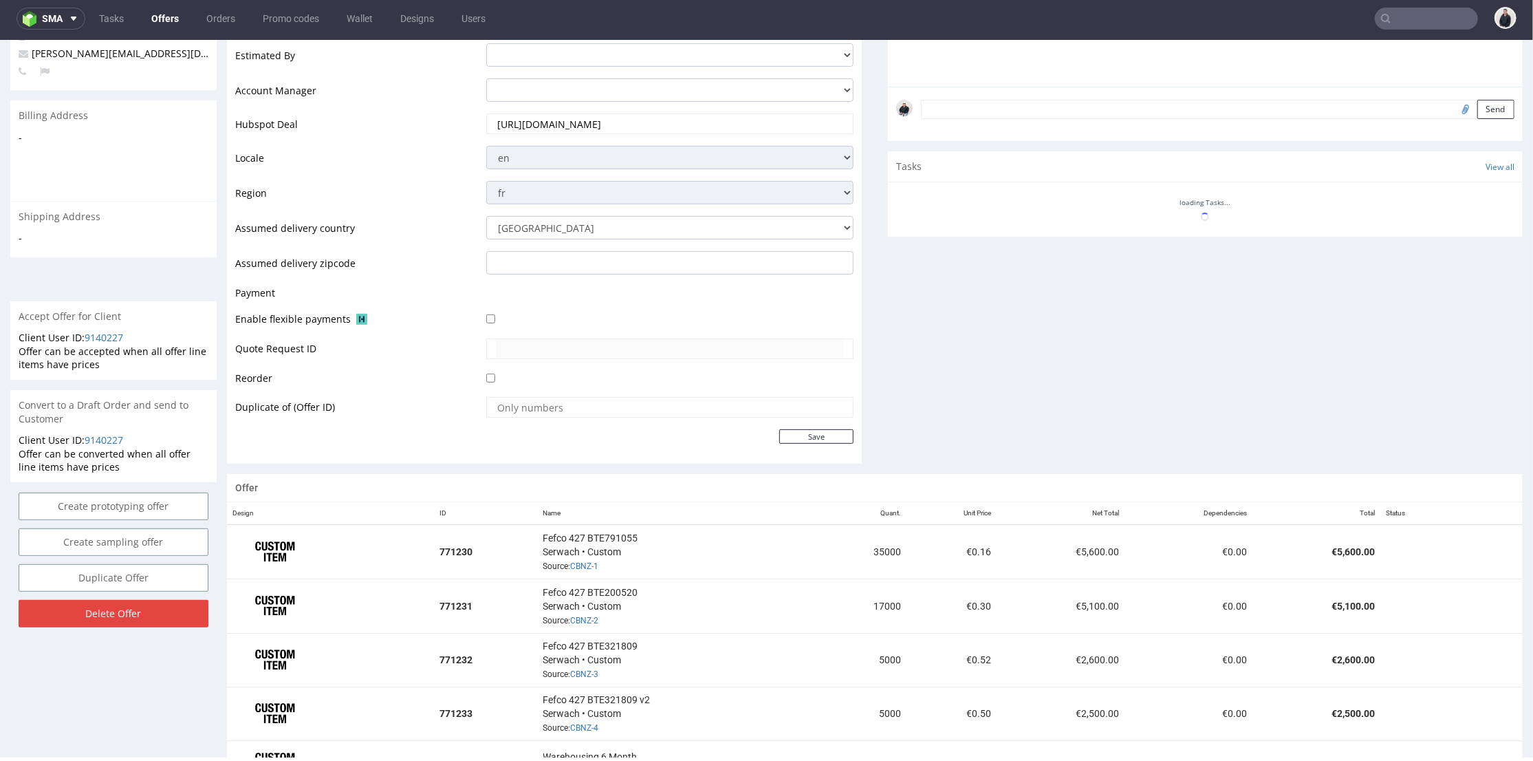
scroll to position [688, 0]
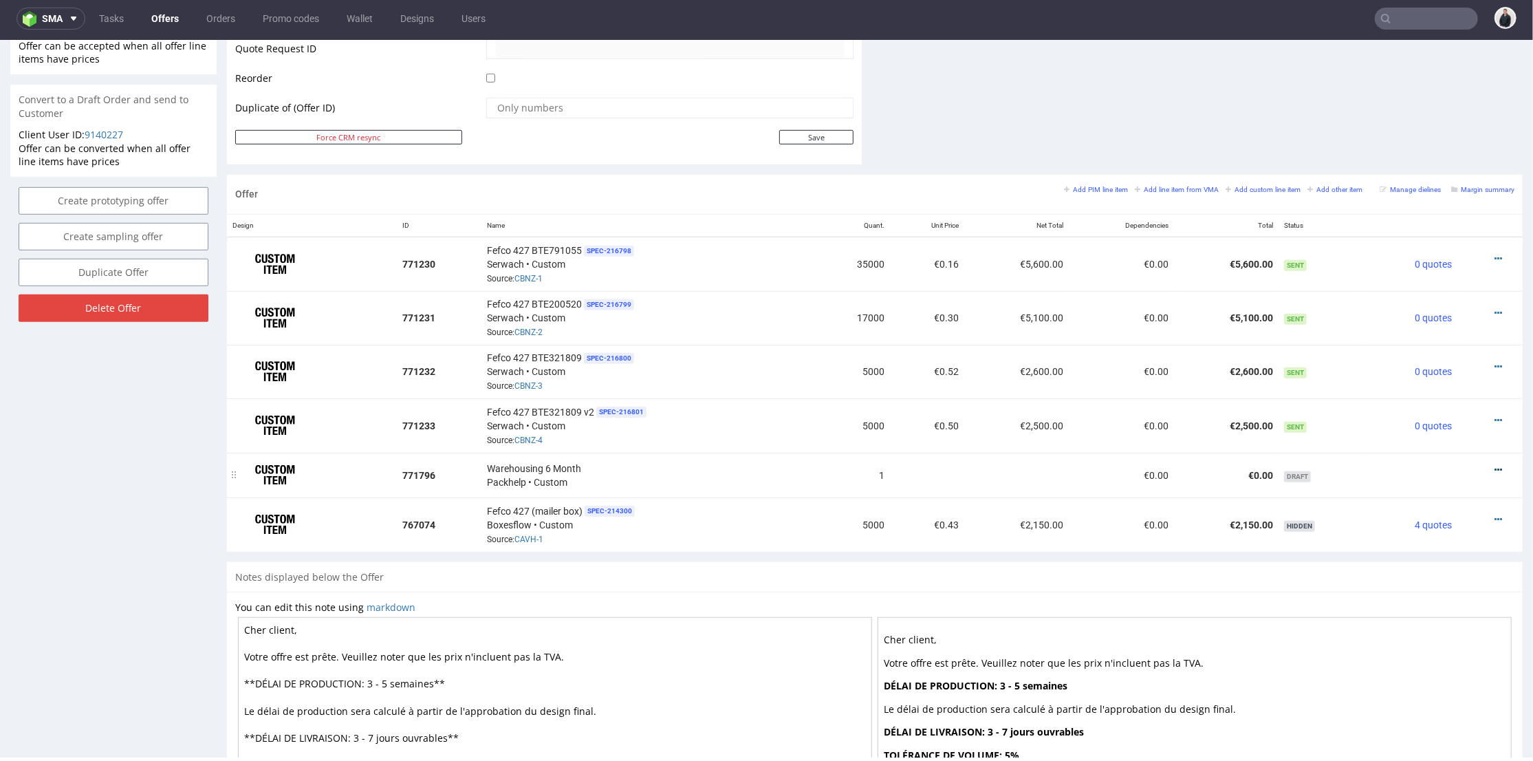
click at [1495, 464] on icon at bounding box center [1499, 469] width 8 height 10
click at [1429, 345] on li "Add cost manually" at bounding box center [1431, 337] width 133 height 25
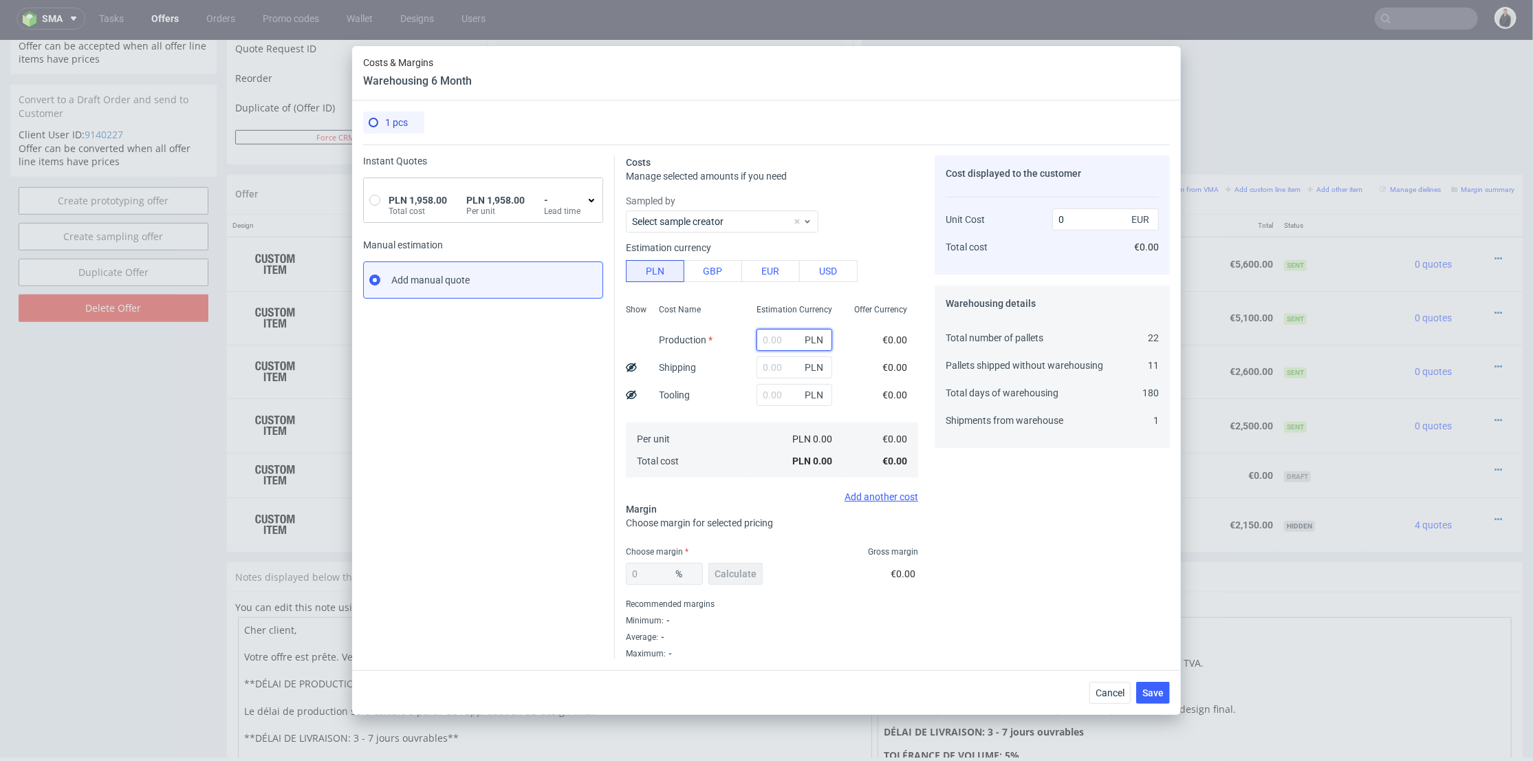
click at [774, 338] on input "text" at bounding box center [795, 340] width 76 height 22
type input "1"
type input "0.23"
drag, startPoint x: 762, startPoint y: 338, endPoint x: 748, endPoint y: 338, distance: 13.8
click at [757, 338] on input "1" at bounding box center [795, 340] width 76 height 22
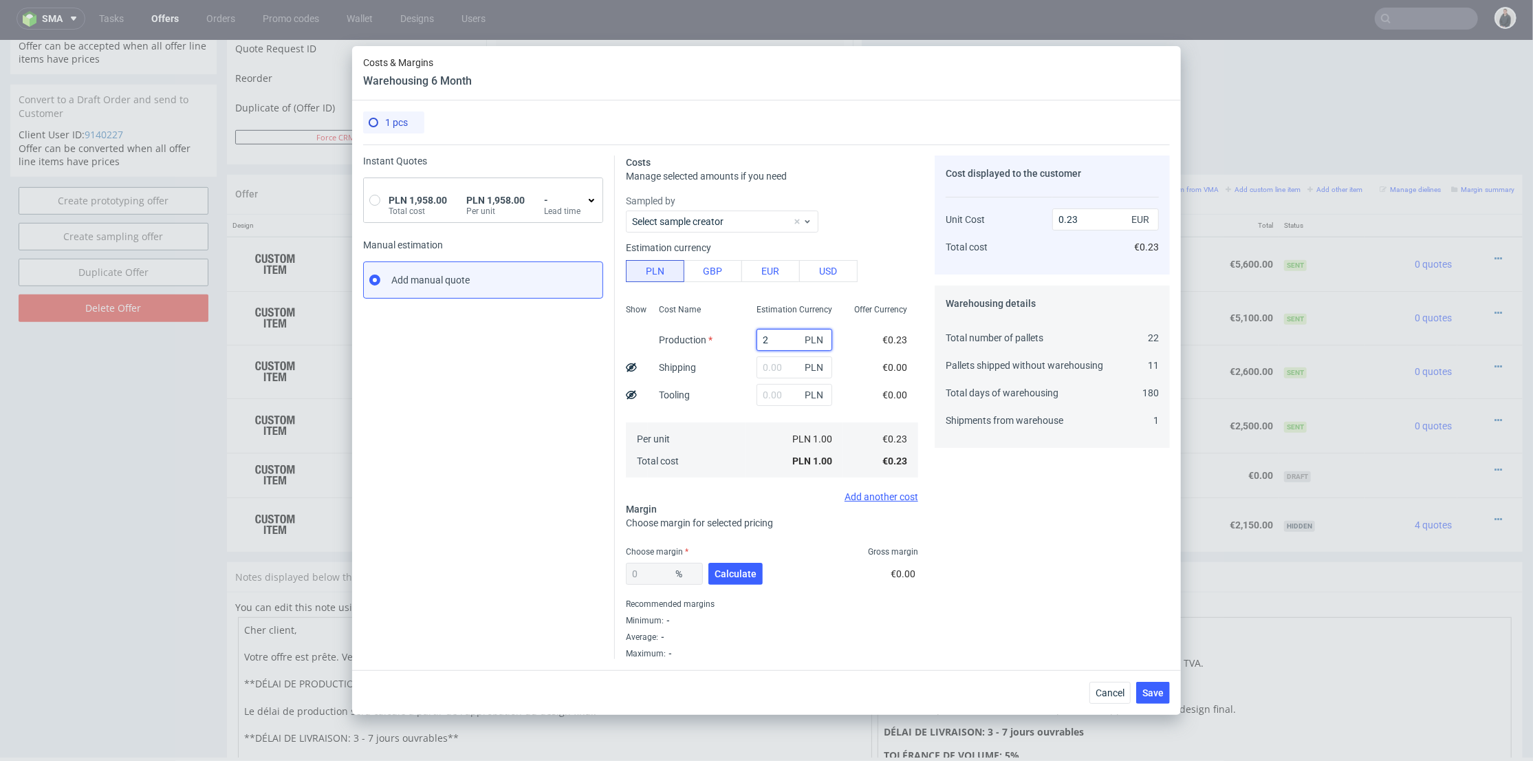
type input "28"
type input "6.56"
type input "2830"
type input "662.95"
type input "2830"
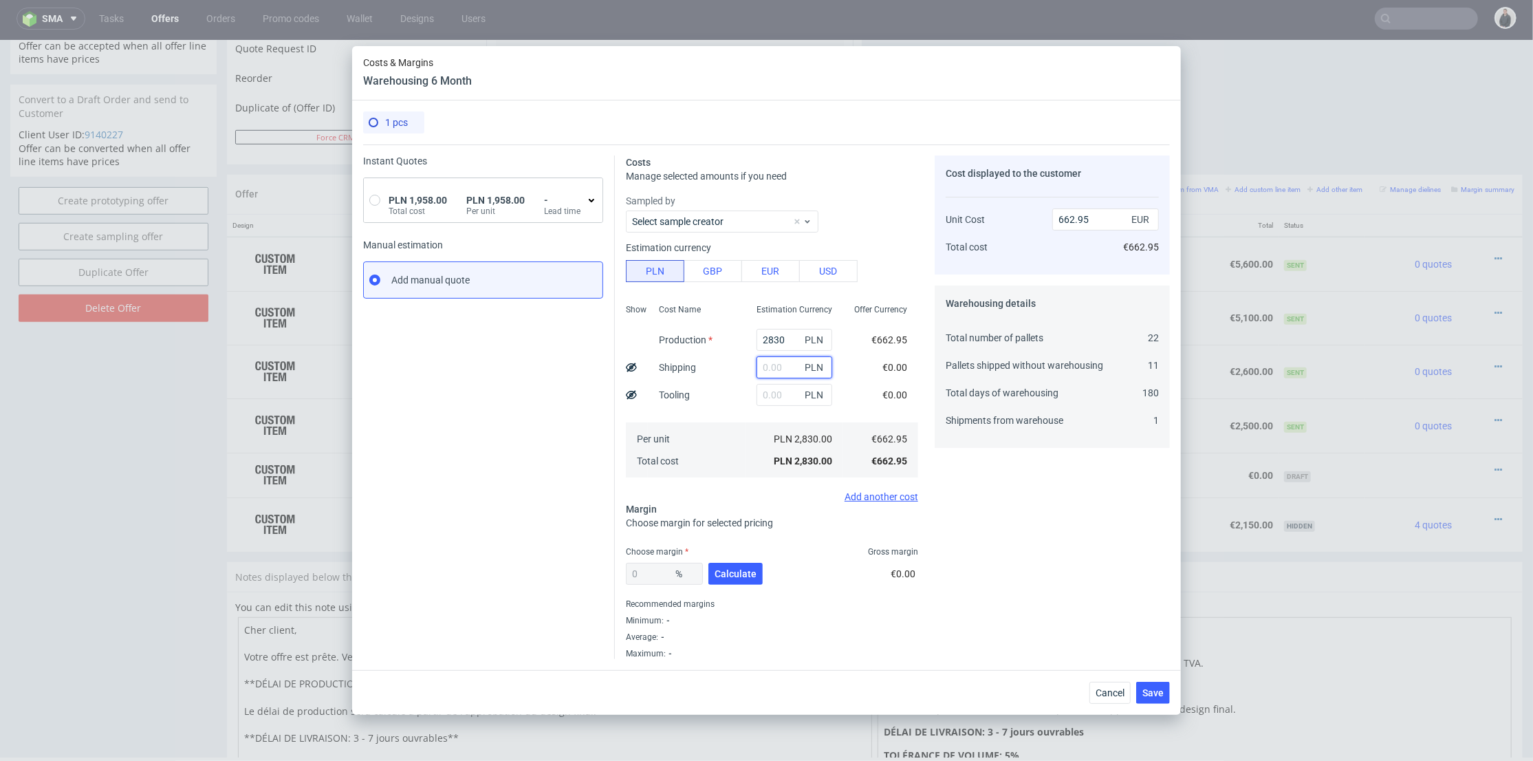
click at [781, 365] on input "text" at bounding box center [795, 367] width 76 height 22
type input "17"
type input "663.18"
type input "1730"
click at [728, 380] on div "Cost Name Production Shipping Tooling Per unit Total cost" at bounding box center [697, 390] width 98 height 182
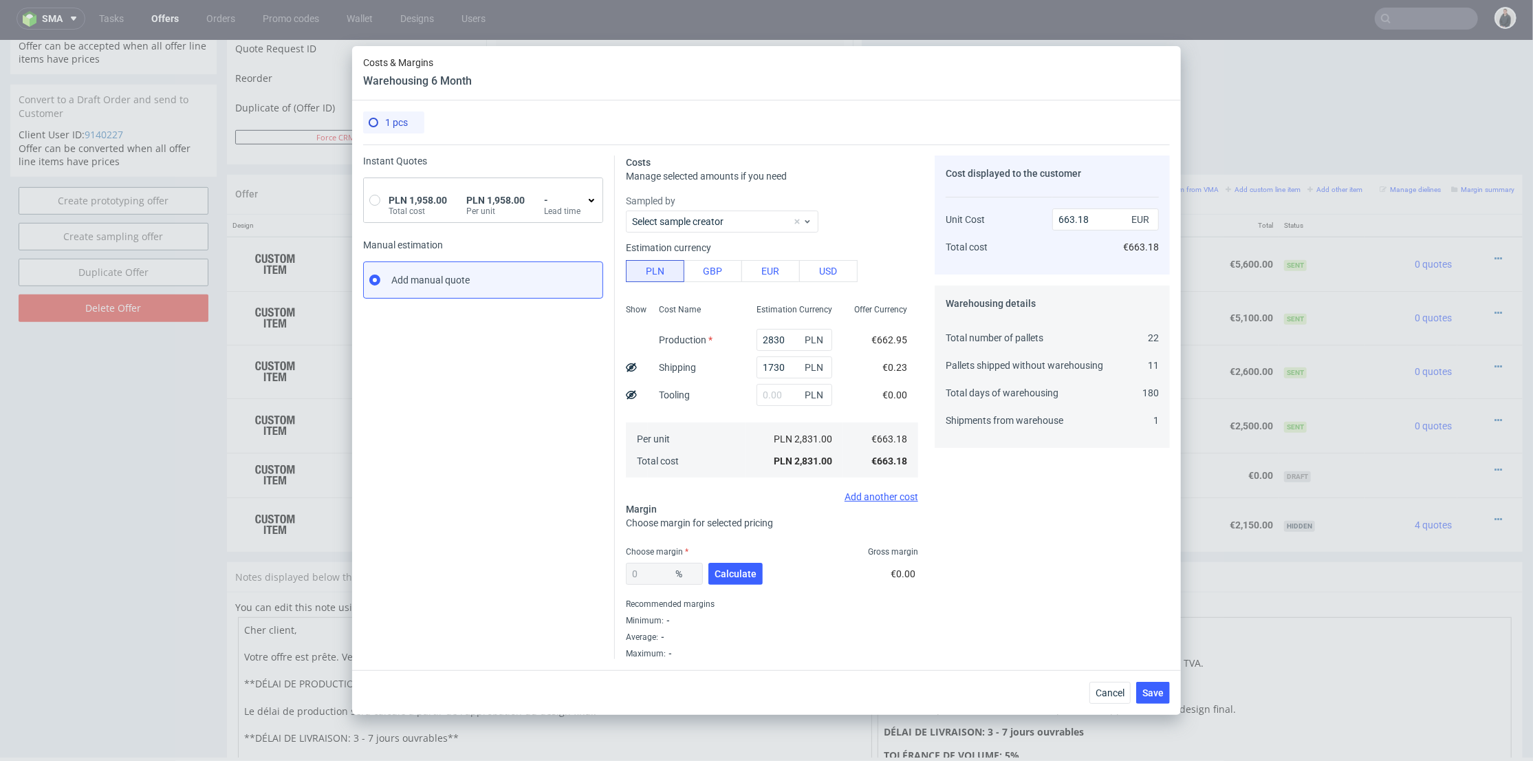
type input "1068.22"
click at [747, 574] on span "Calculate" at bounding box center [736, 574] width 42 height 10
type input "38.9"
type input "1748.31"
drag, startPoint x: 664, startPoint y: 575, endPoint x: 596, endPoint y: 563, distance: 69.1
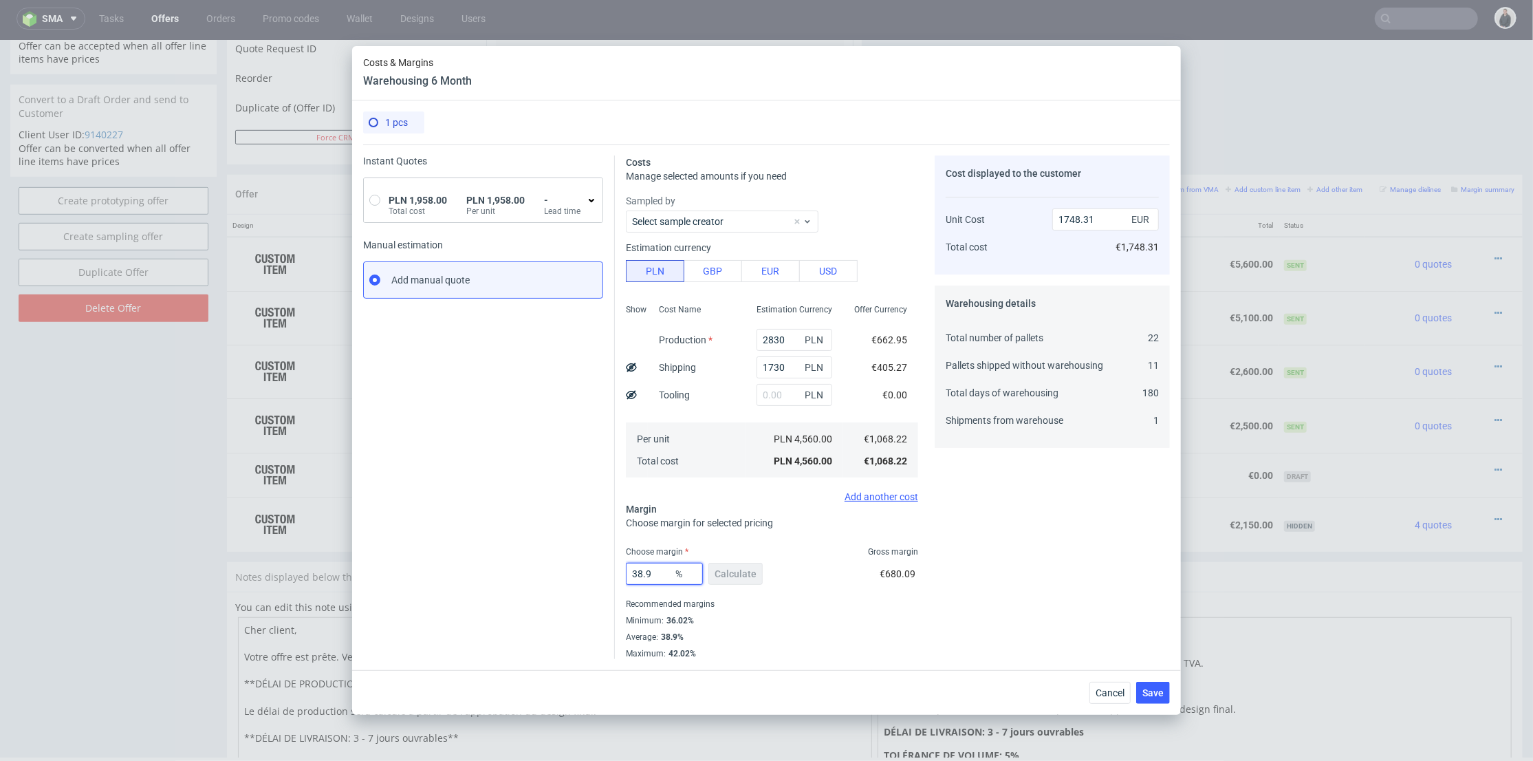
click at [574, 570] on div "Instant Quotes PLN 1,958.00 Total cost PLN 1,958.00 Per unit - Lead time Manual…" at bounding box center [766, 401] width 807 height 514
type input "6"
type input "1136.4"
click at [558, 529] on div "Instant Quotes PLN 1,958.00 Total cost PLN 1,958.00 Per unit - Lead time Manual…" at bounding box center [489, 406] width 252 height 503
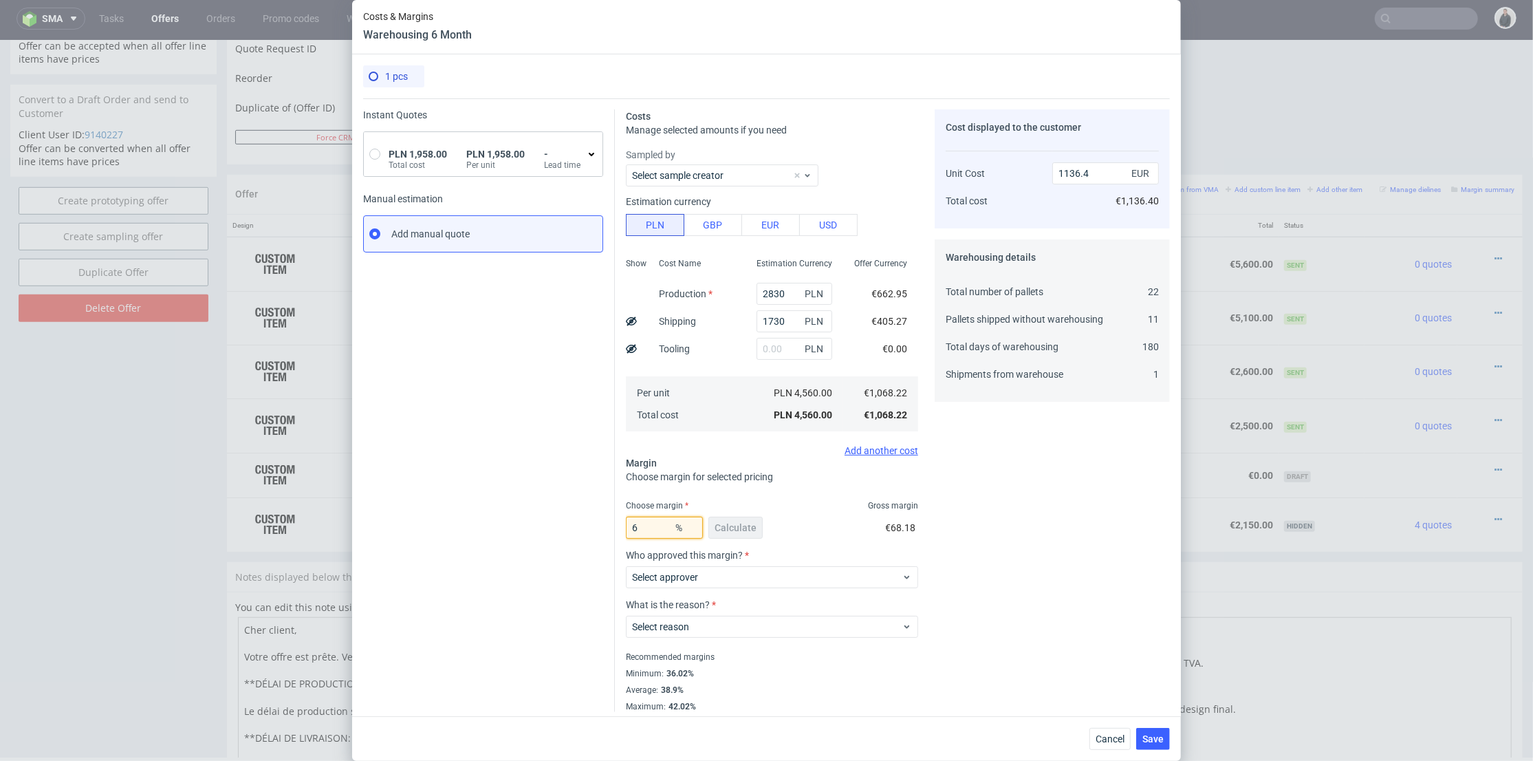
drag, startPoint x: 642, startPoint y: 527, endPoint x: 620, endPoint y: 528, distance: 22.7
click at [626, 528] on input "6" at bounding box center [664, 528] width 77 height 22
type input "10"
type input "1186.91"
type input "10"
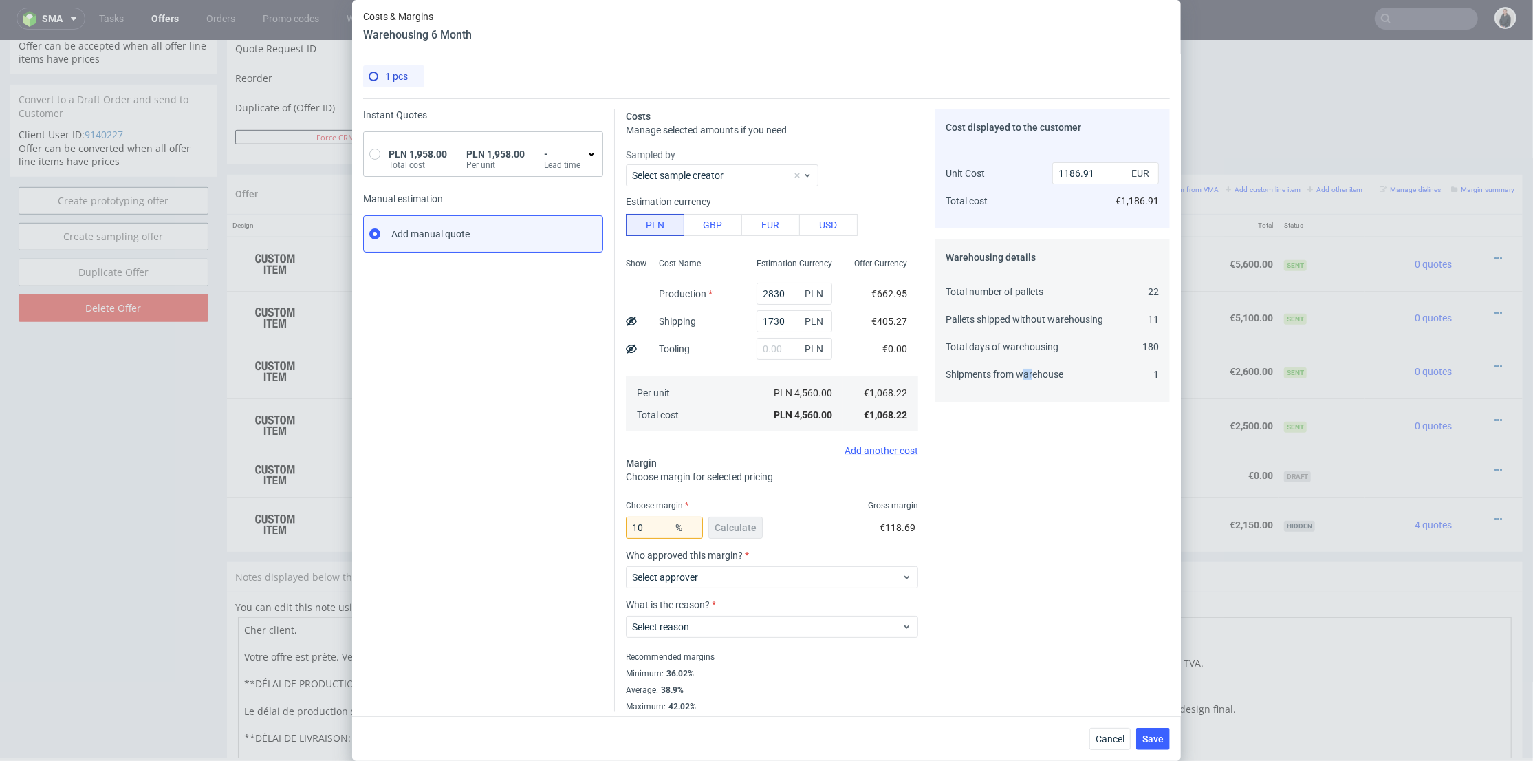
click at [1026, 494] on div "Cost displayed to the customer Unit Cost Total cost 1186.91 EUR €1,186.91 Wareh…" at bounding box center [1052, 410] width 235 height 603
click at [960, 506] on div "Cost displayed to the customer Unit Cost Total cost 1186.91 EUR €1,186.91 Wareh…" at bounding box center [1052, 410] width 235 height 603
click at [819, 506] on div "Choose margin Gross margin" at bounding box center [772, 505] width 292 height 11
click at [627, 319] on use at bounding box center [631, 320] width 11 height 9
type input "781.64"
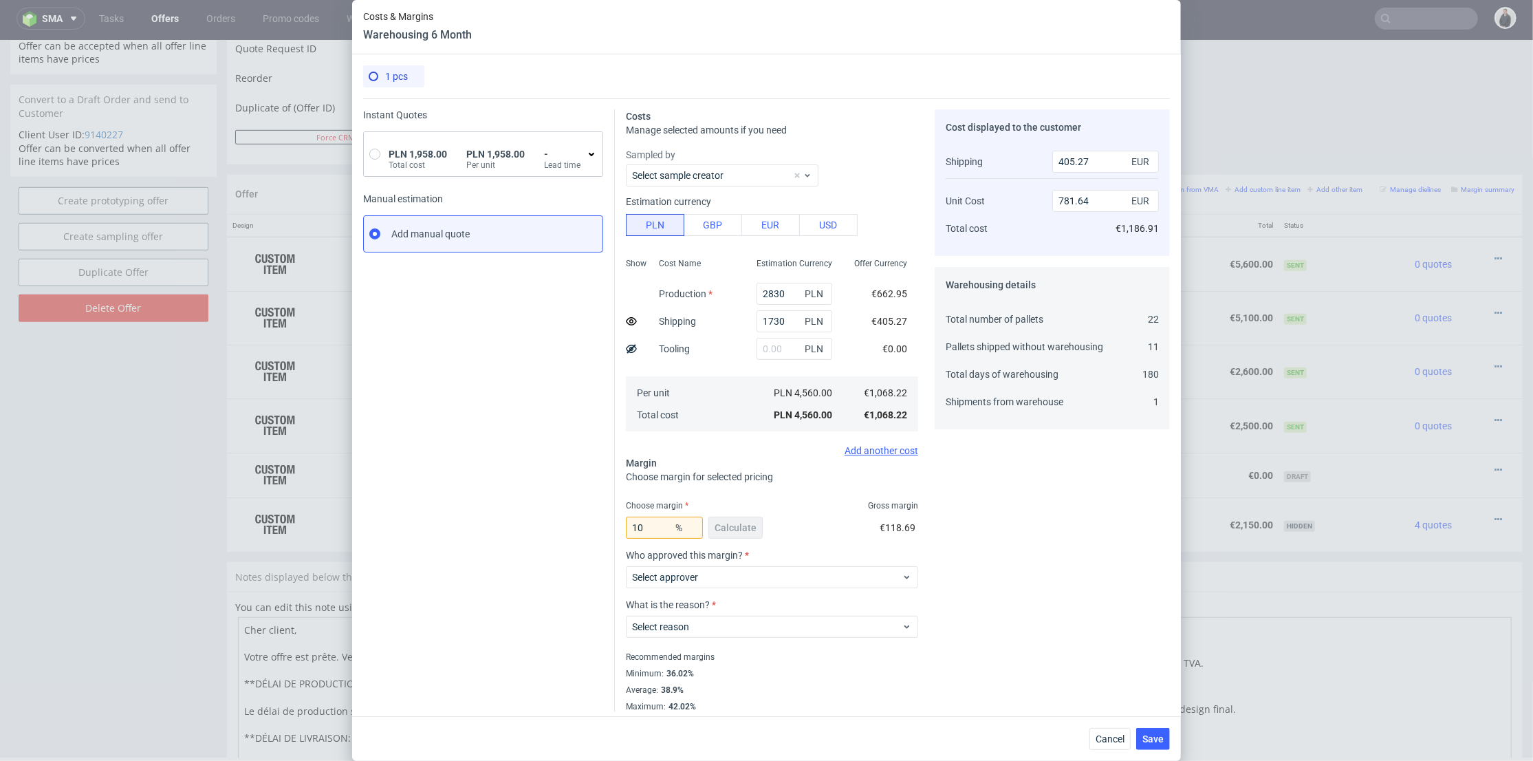
scroll to position [6, 0]
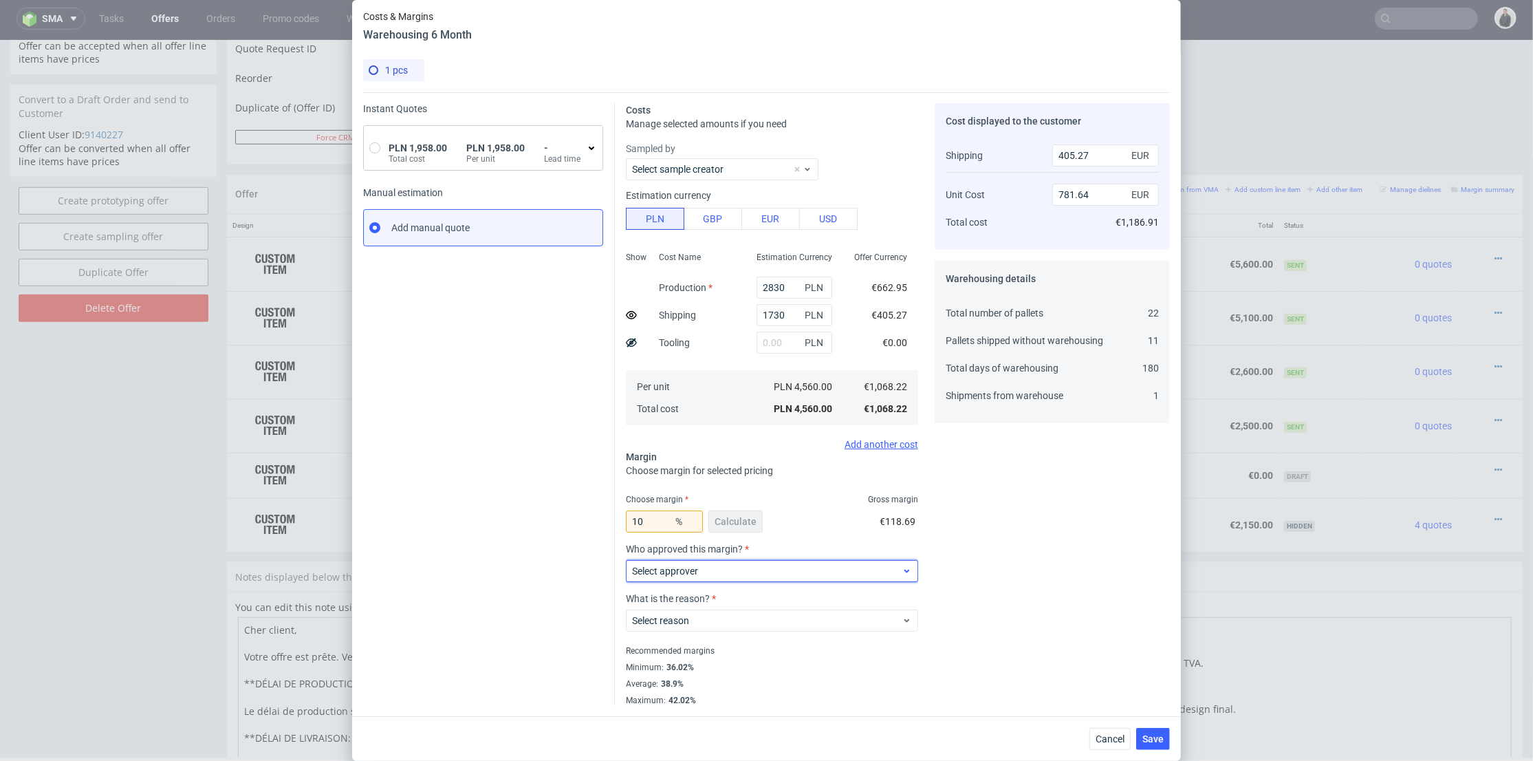
click at [749, 574] on span "Select approver" at bounding box center [767, 571] width 270 height 14
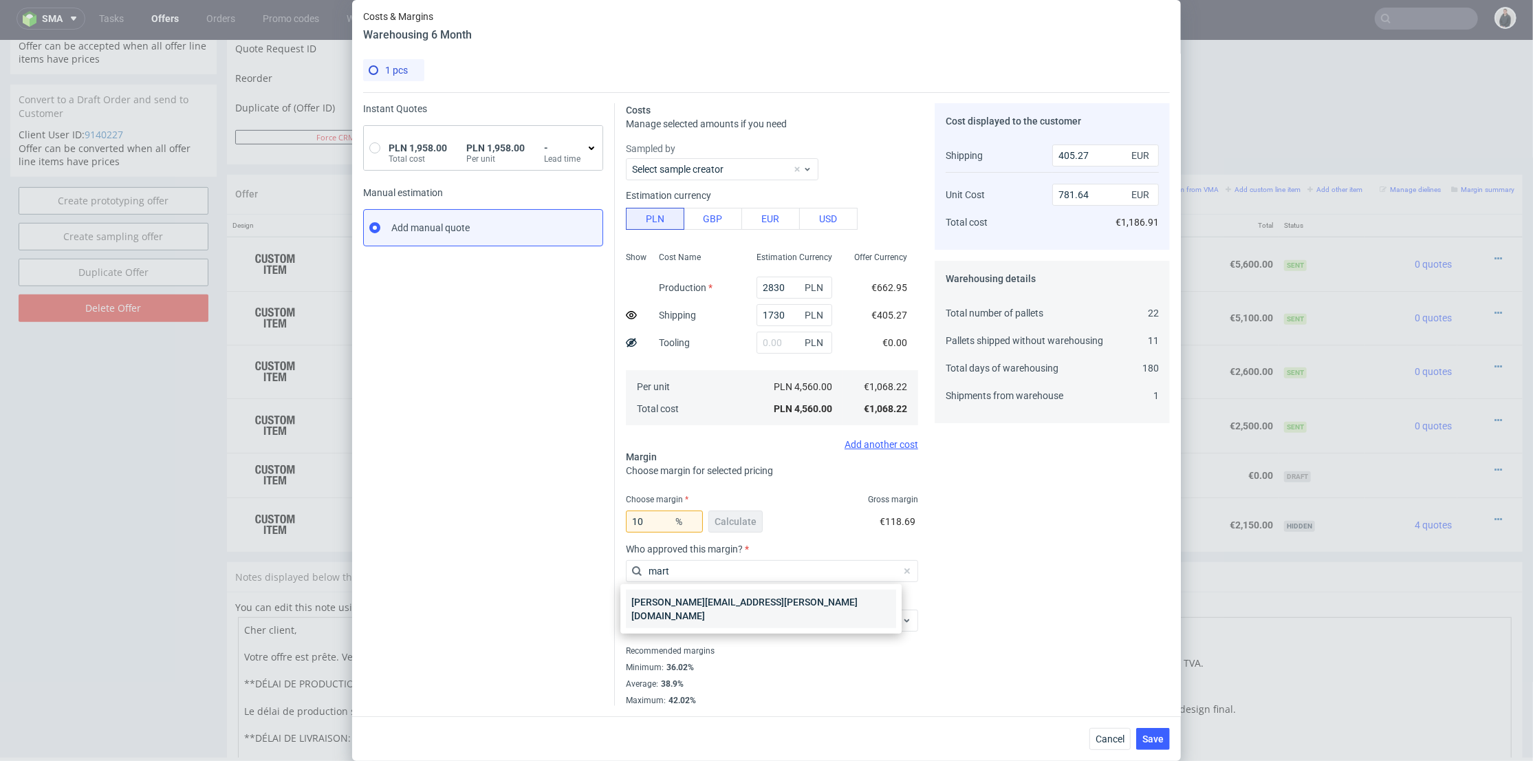
type input "mart"
click at [729, 604] on div "marta.kozlowska@packhelp.com" at bounding box center [761, 608] width 270 height 39
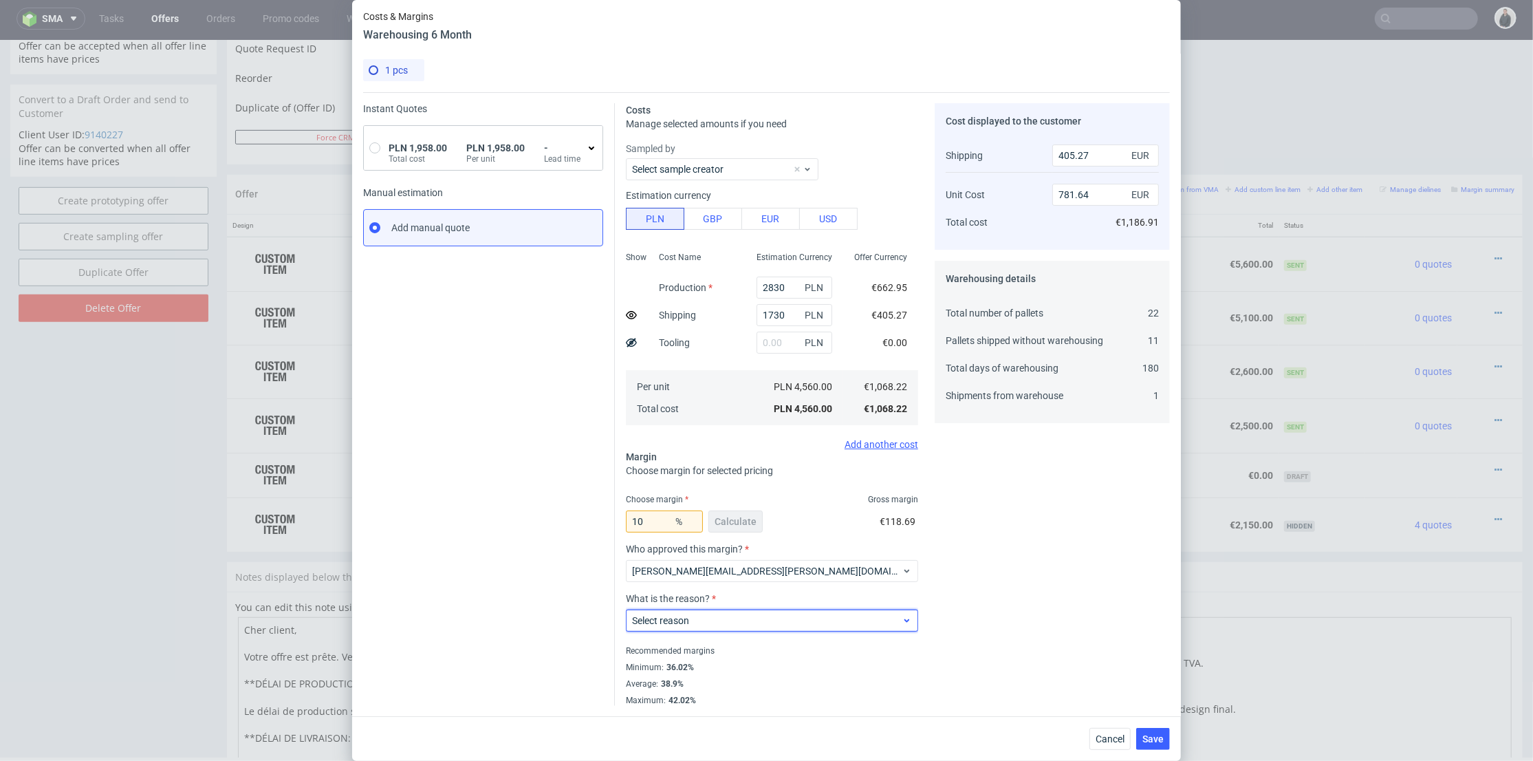
click at [718, 623] on span "Select reason" at bounding box center [767, 621] width 270 height 14
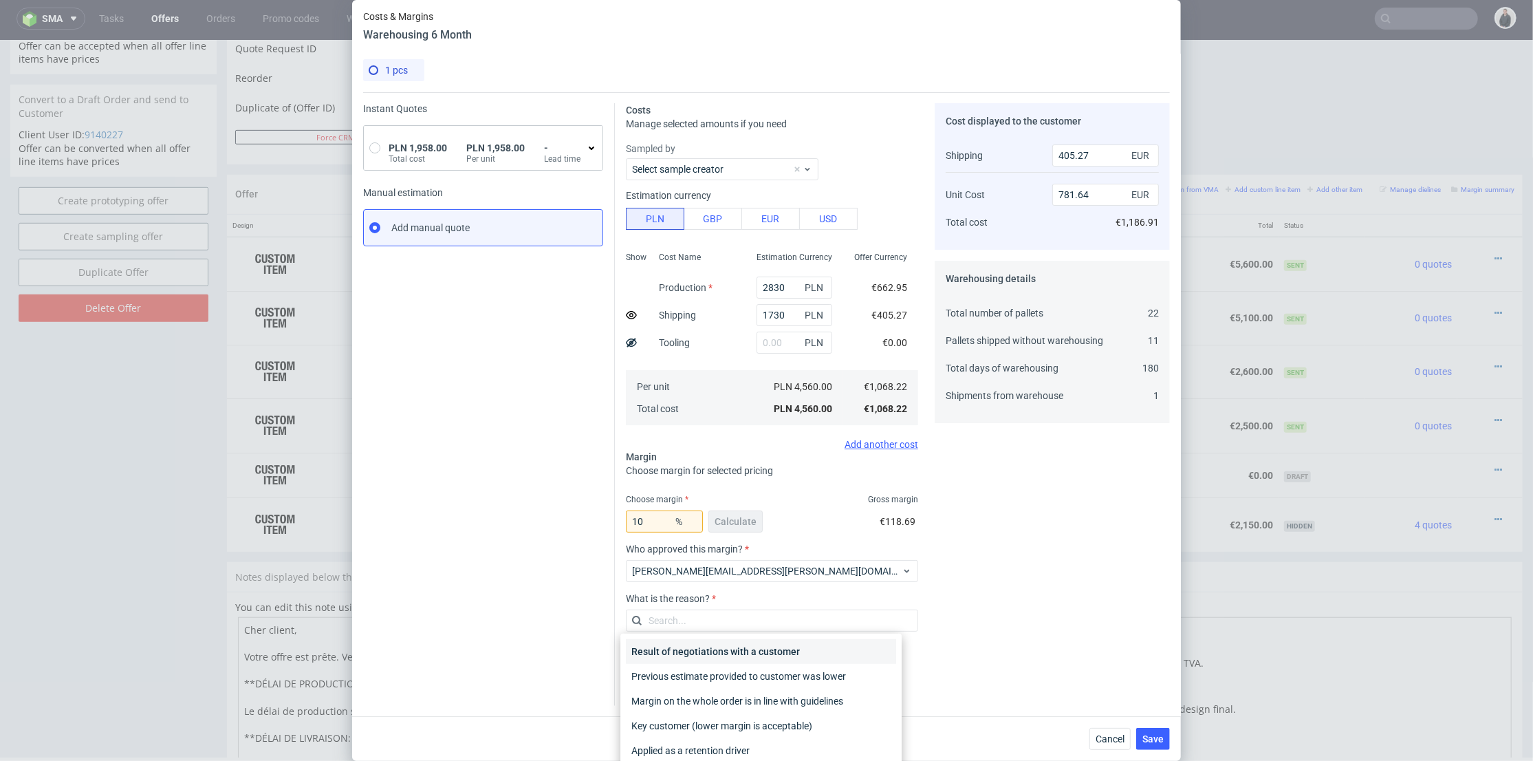
click at [717, 652] on div "Result of negotiations with a customer" at bounding box center [761, 651] width 270 height 25
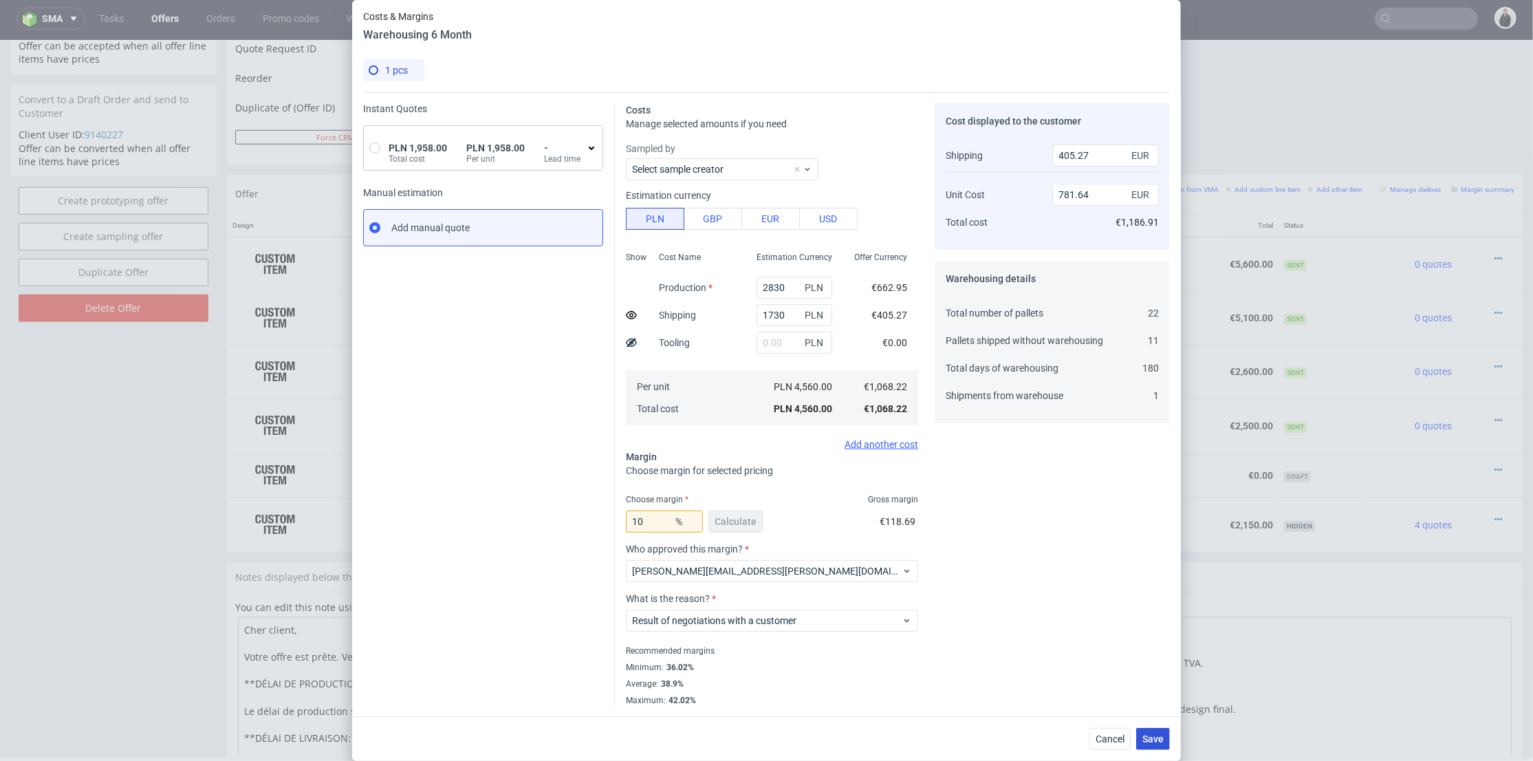
click at [1164, 739] on span "Save" at bounding box center [1152, 739] width 21 height 10
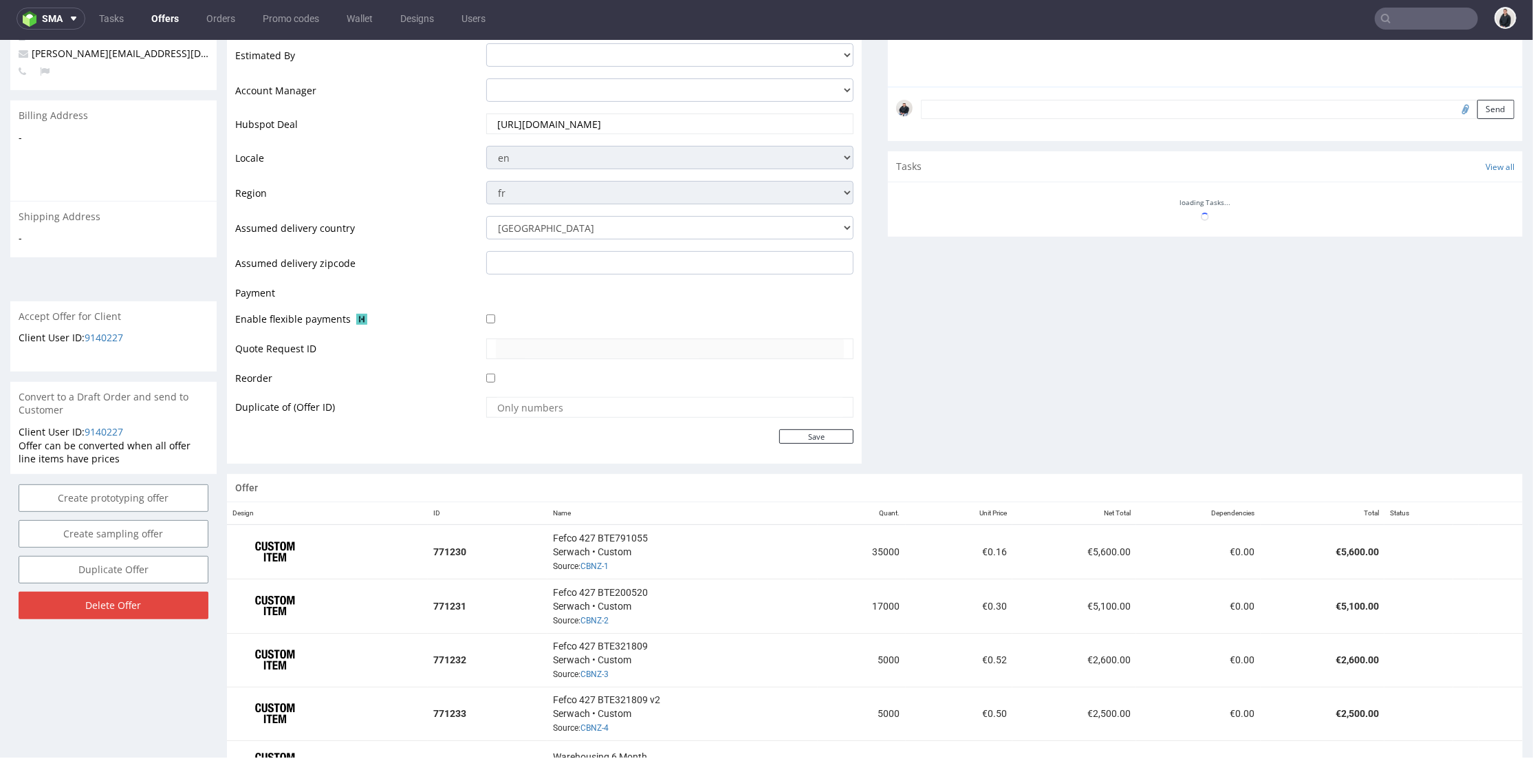
scroll to position [673, 0]
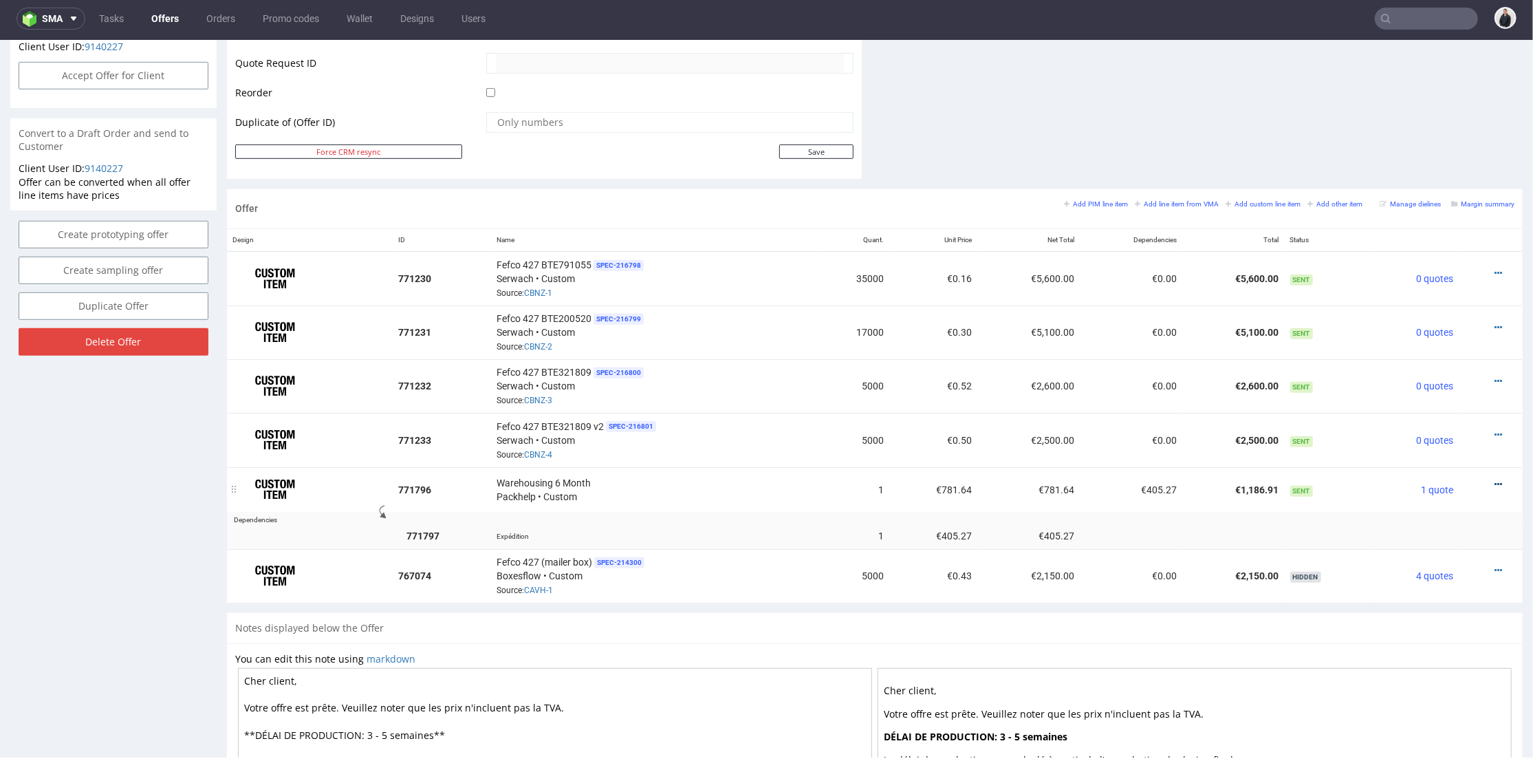
click at [1495, 479] on icon at bounding box center [1499, 484] width 8 height 10
drag, startPoint x: 1426, startPoint y: 344, endPoint x: 1356, endPoint y: 347, distance: 69.5
click at [1424, 345] on span "Edit item price" at bounding box center [1436, 352] width 111 height 14
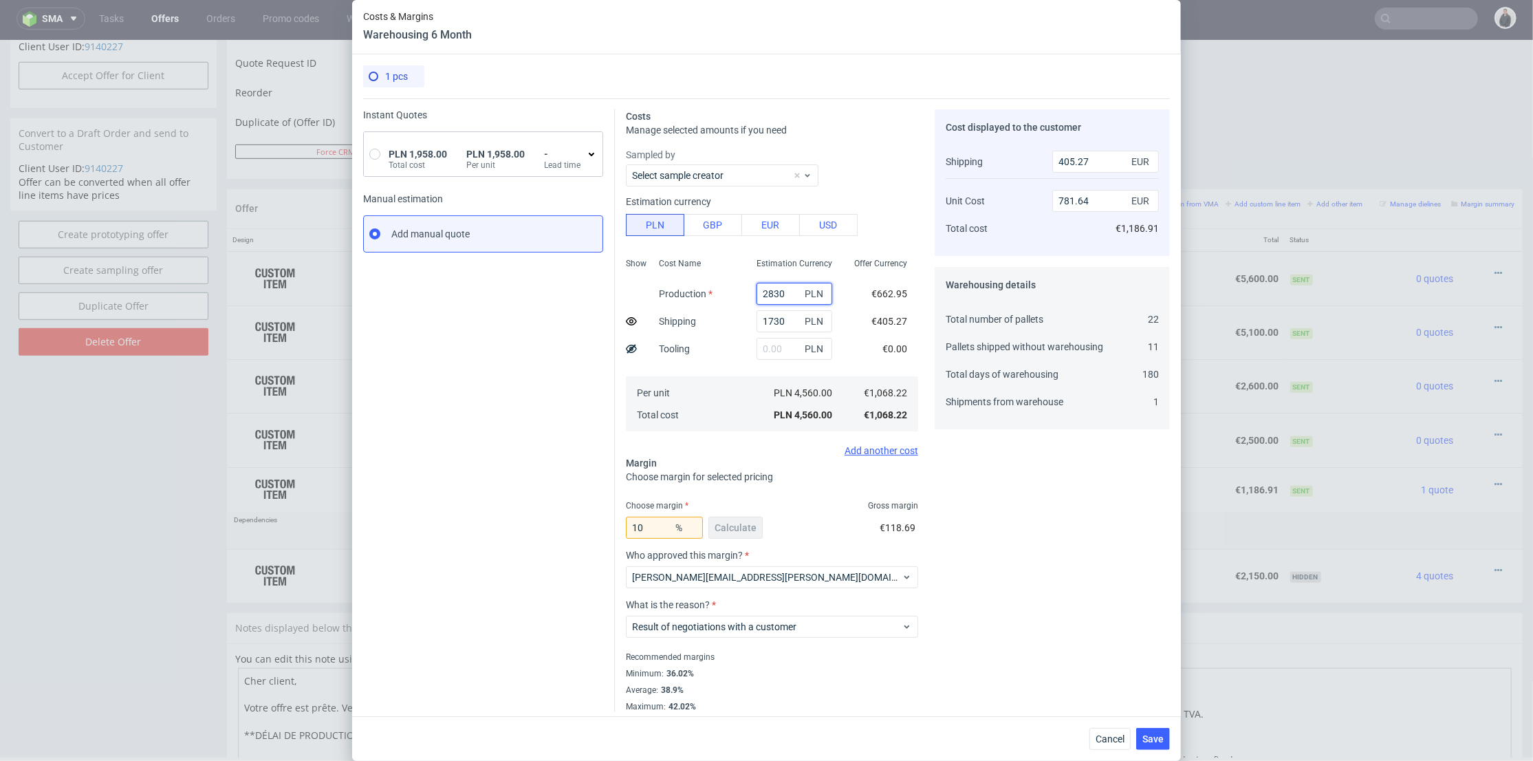
click at [771, 287] on input "2830" at bounding box center [795, 294] width 76 height 22
paste input "2,121.34"
type input "2,121.34"
type input "45.03"
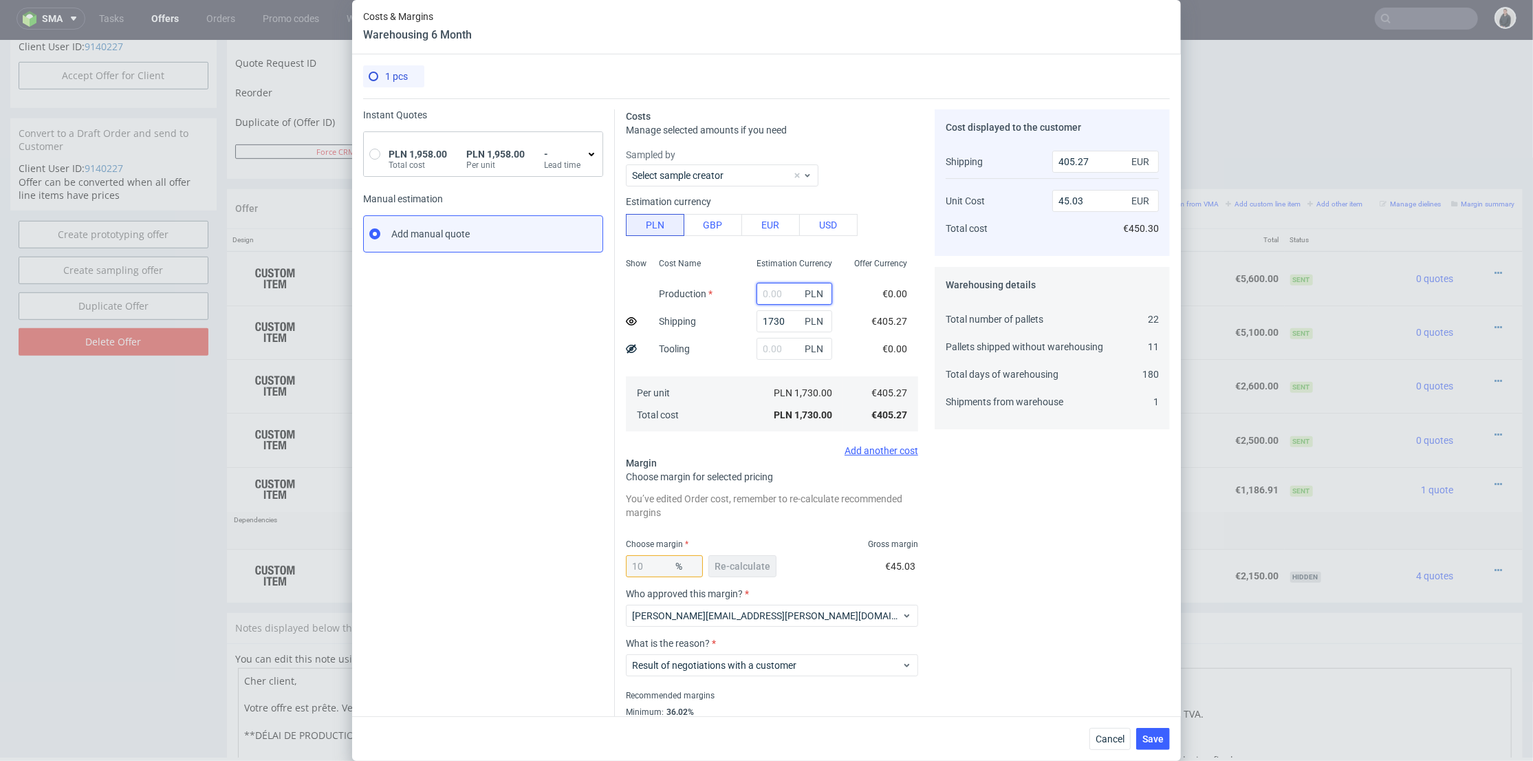
scroll to position [0, 0]
paste input "2,121.34"
click at [757, 293] on input "2,121.34" at bounding box center [795, 294] width 76 height 22
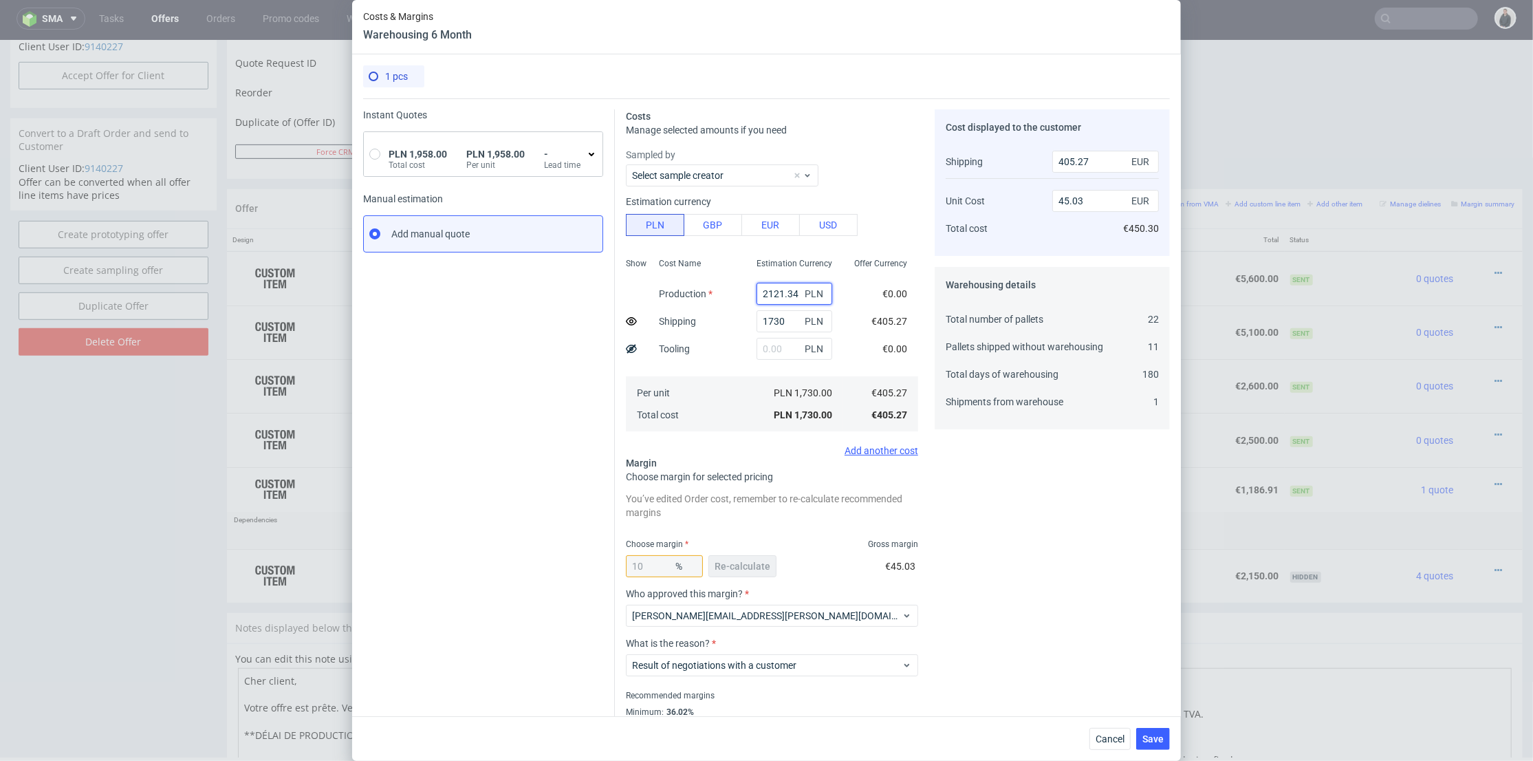
type input "2121.34"
type input "597.19"
click at [757, 296] on input "2121.34" at bounding box center [795, 294] width 76 height 22
type input "2121.34"
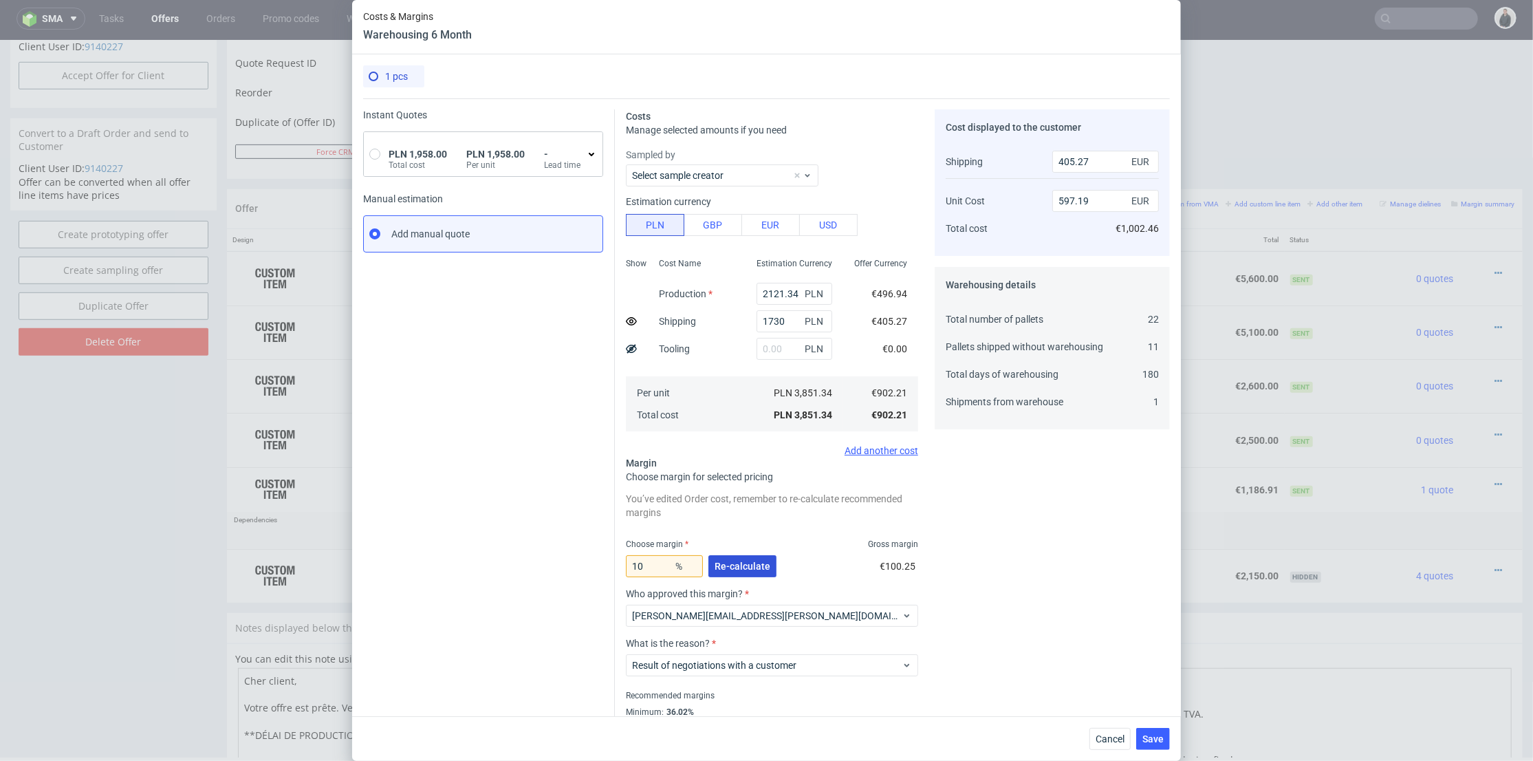
click at [750, 567] on span "Re-calculate" at bounding box center [743, 566] width 56 height 10
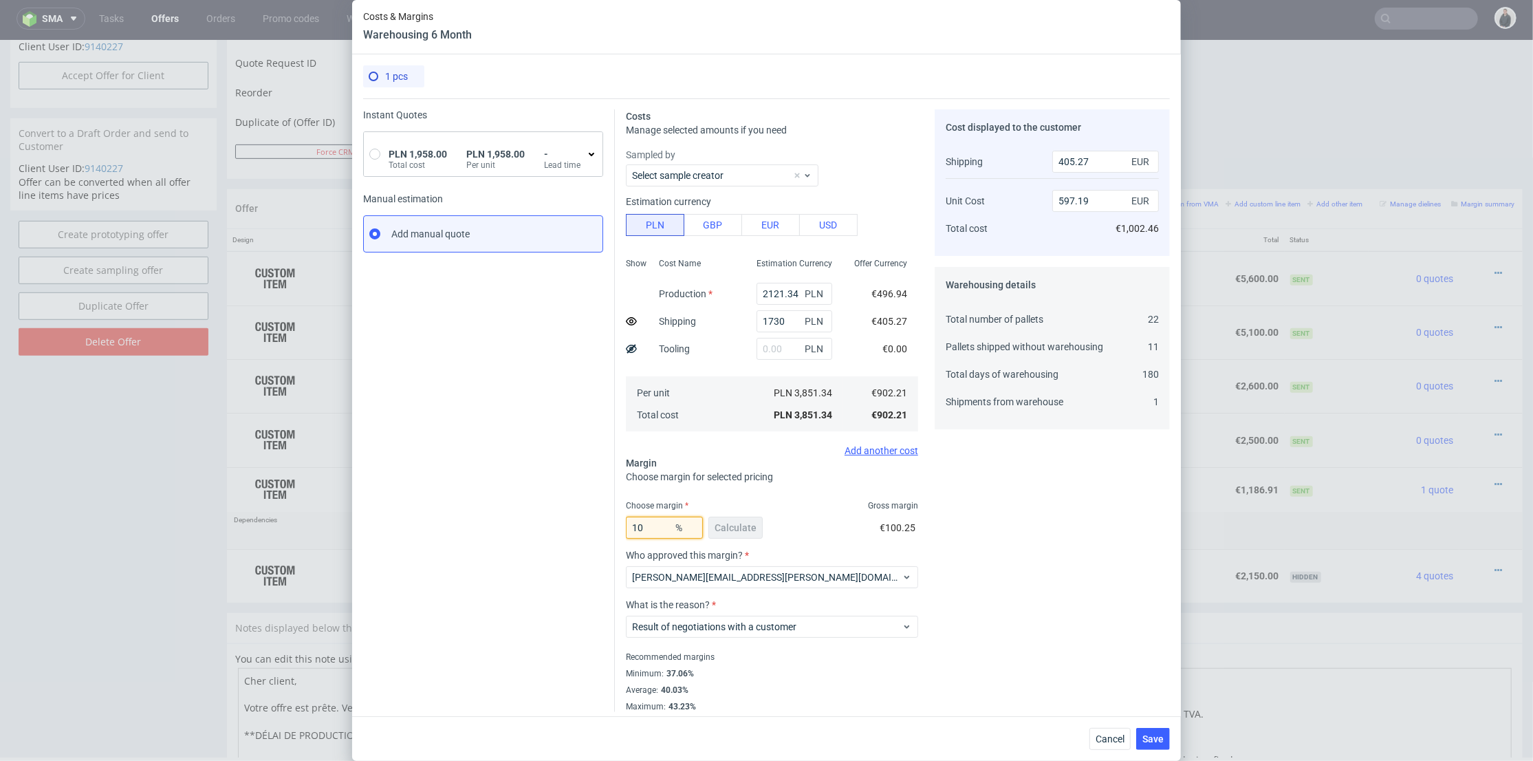
drag, startPoint x: 647, startPoint y: 528, endPoint x: 607, endPoint y: 520, distance: 39.9
click at [607, 520] on div "Instant Quotes PLN 1,958.00 Total cost PLN 1,958.00 Per unit - Lead time Manual…" at bounding box center [766, 405] width 807 height 614
type input "25"
click at [517, 518] on div "Instant Quotes PLN 1,958.00 Total cost PLN 1,958.00 Per unit - Lead time Manual…" at bounding box center [489, 410] width 252 height 603
type input "797.68"
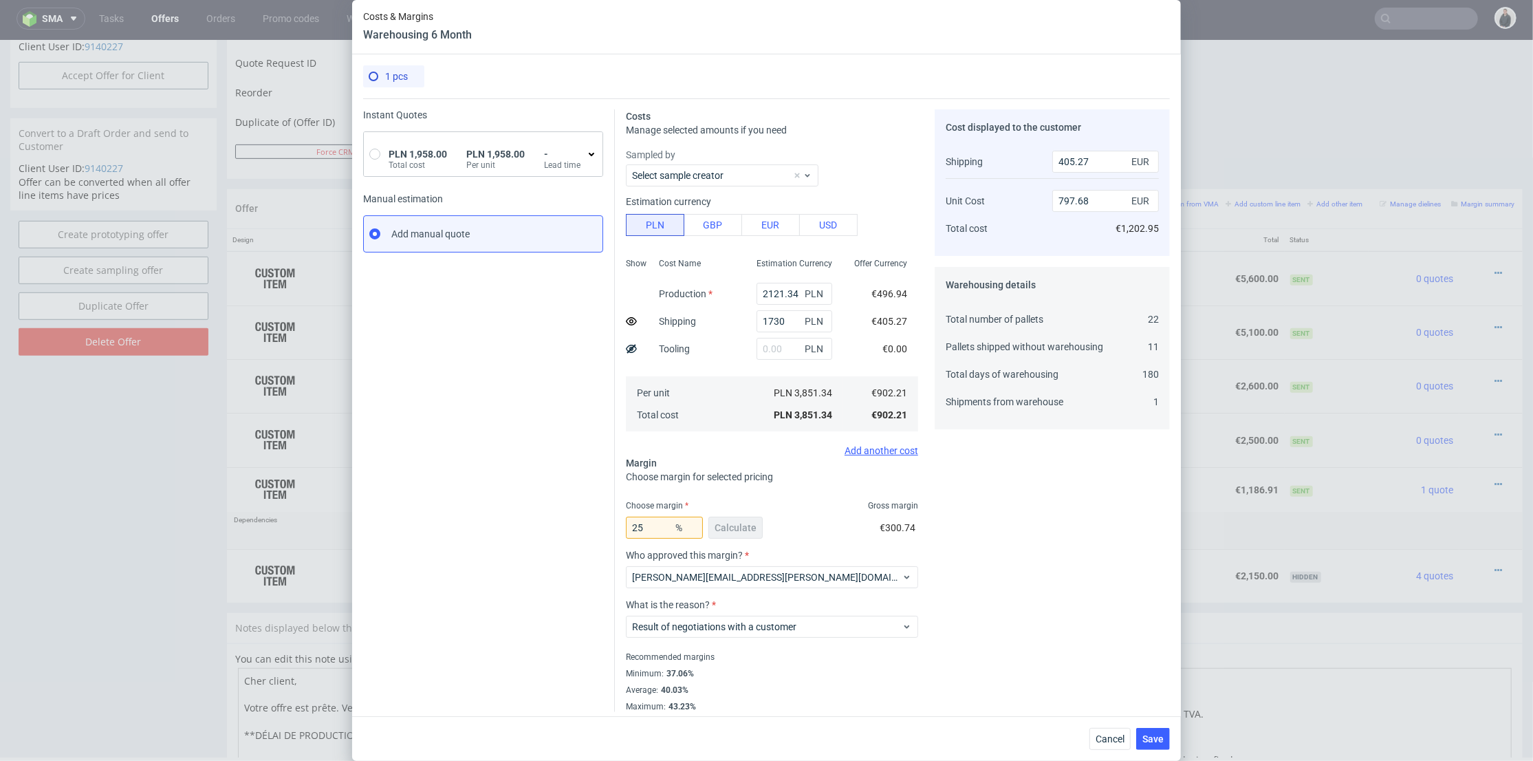
scroll to position [6, 0]
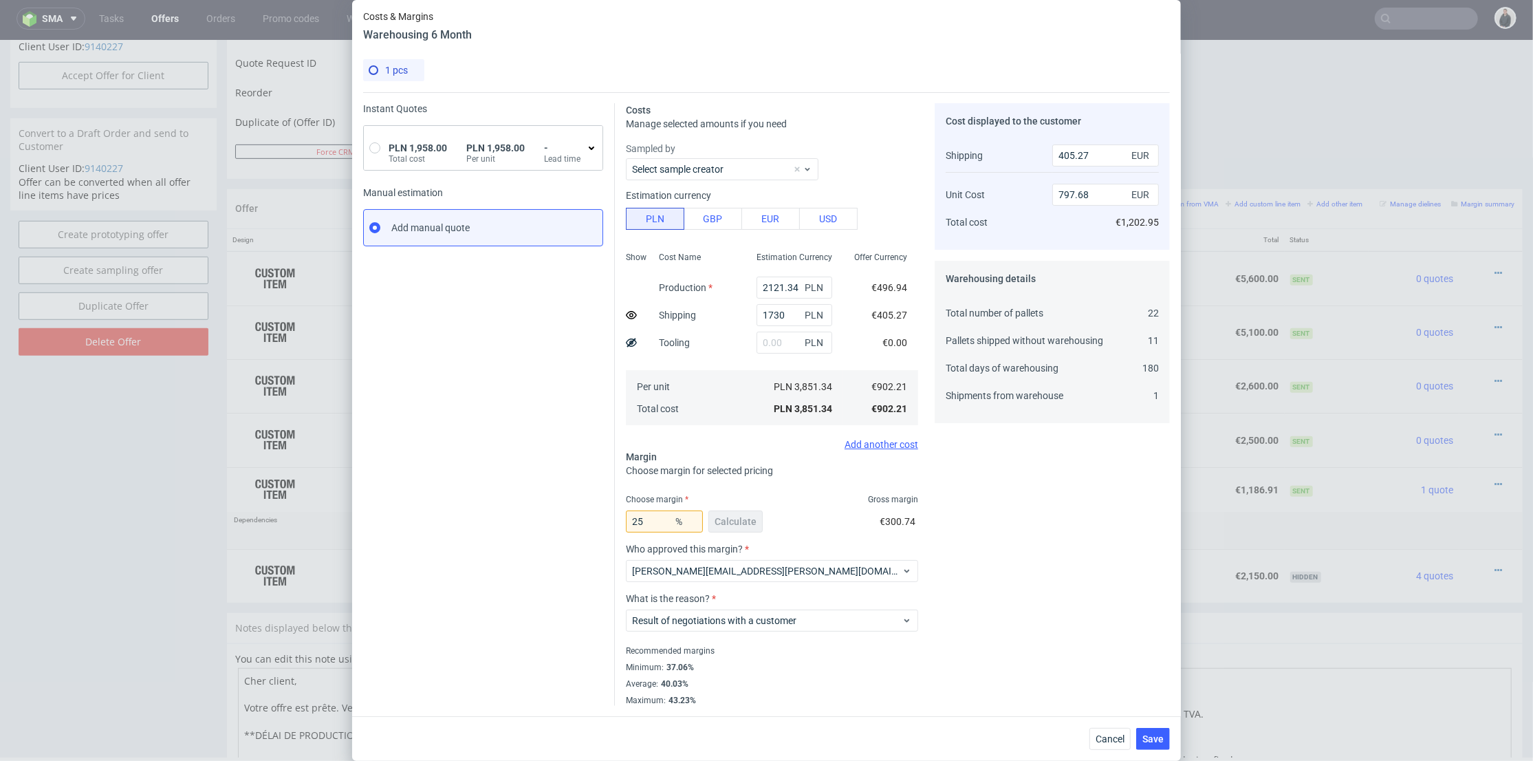
click at [988, 503] on div "Cost displayed to the customer Shipping Unit Cost Total cost 405.27 EUR 797.68 …" at bounding box center [1052, 404] width 235 height 603
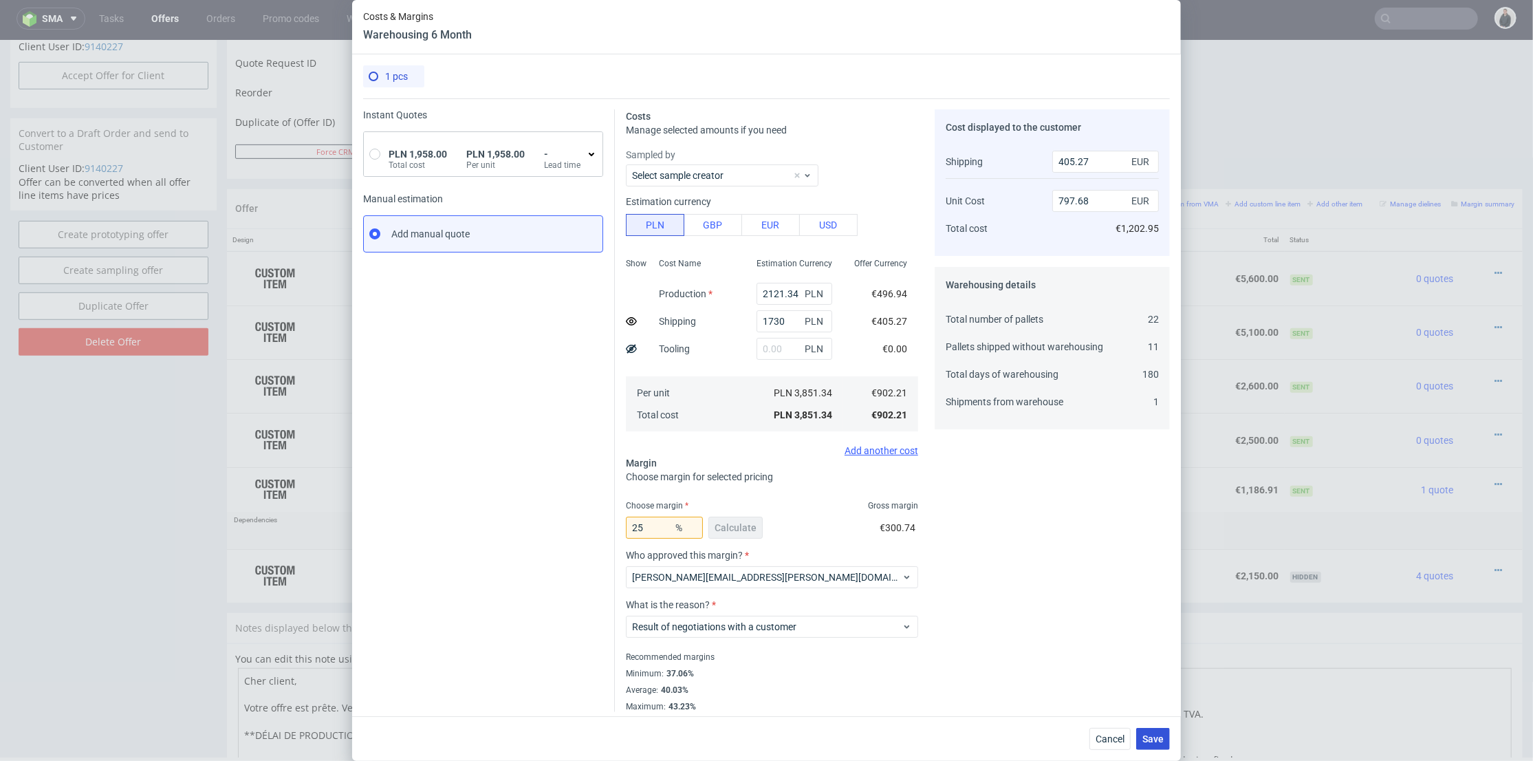
click at [1164, 736] on span "Save" at bounding box center [1152, 739] width 21 height 10
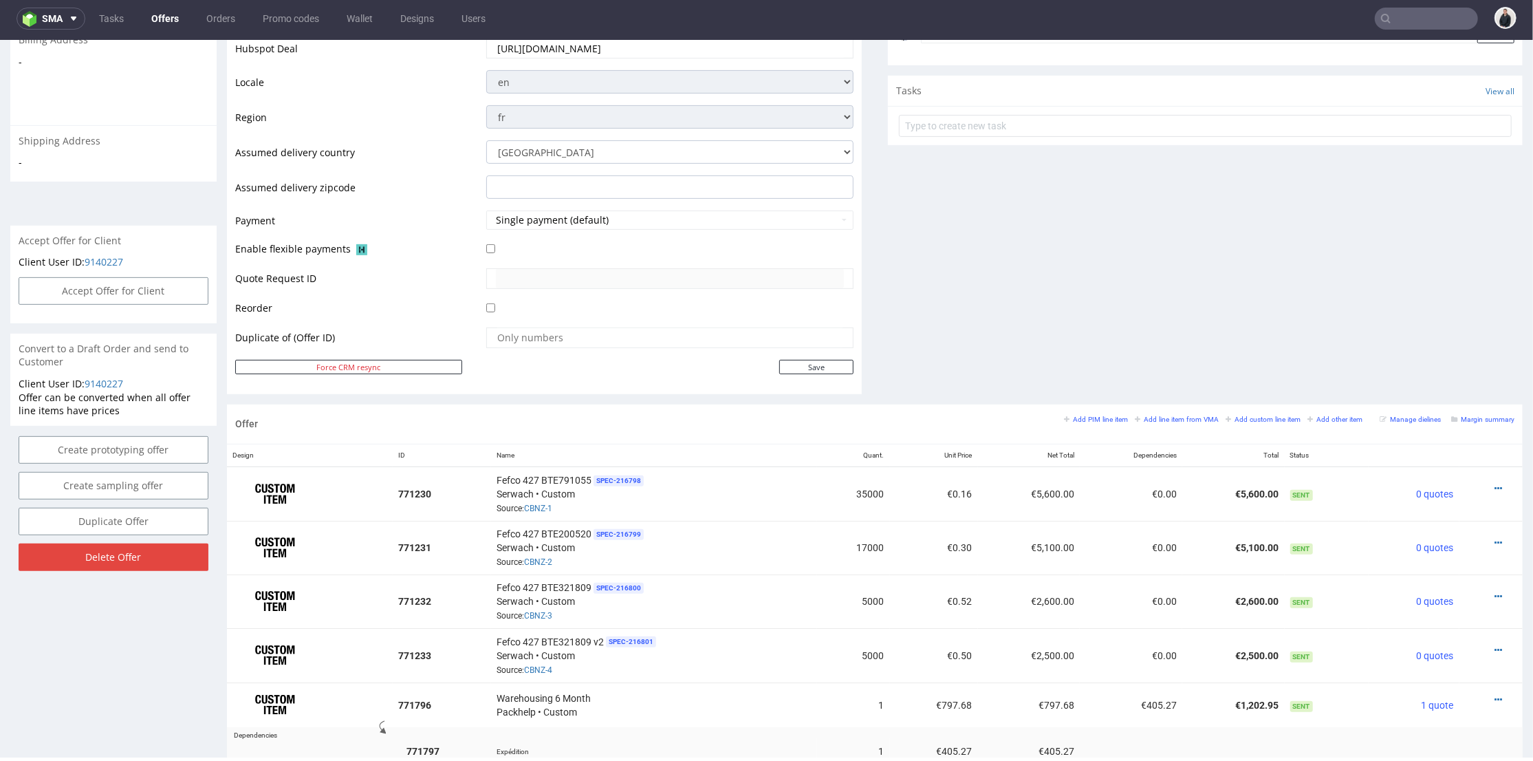
scroll to position [688, 0]
